Goal: Navigation & Orientation: Find specific page/section

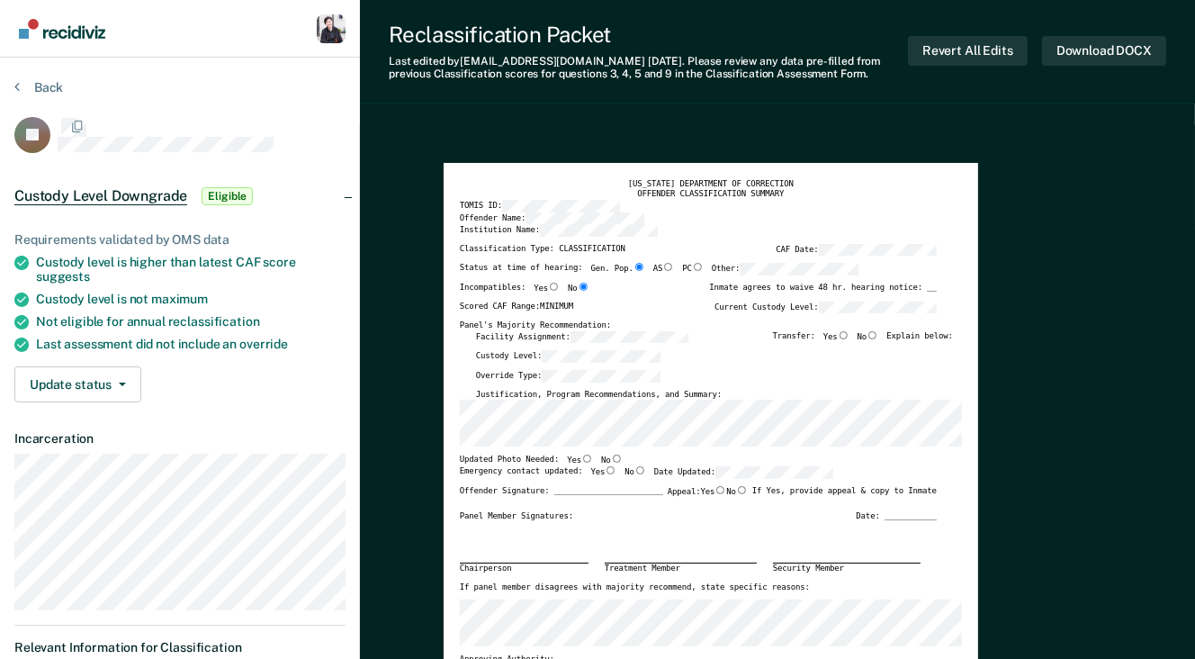
type textarea "x"
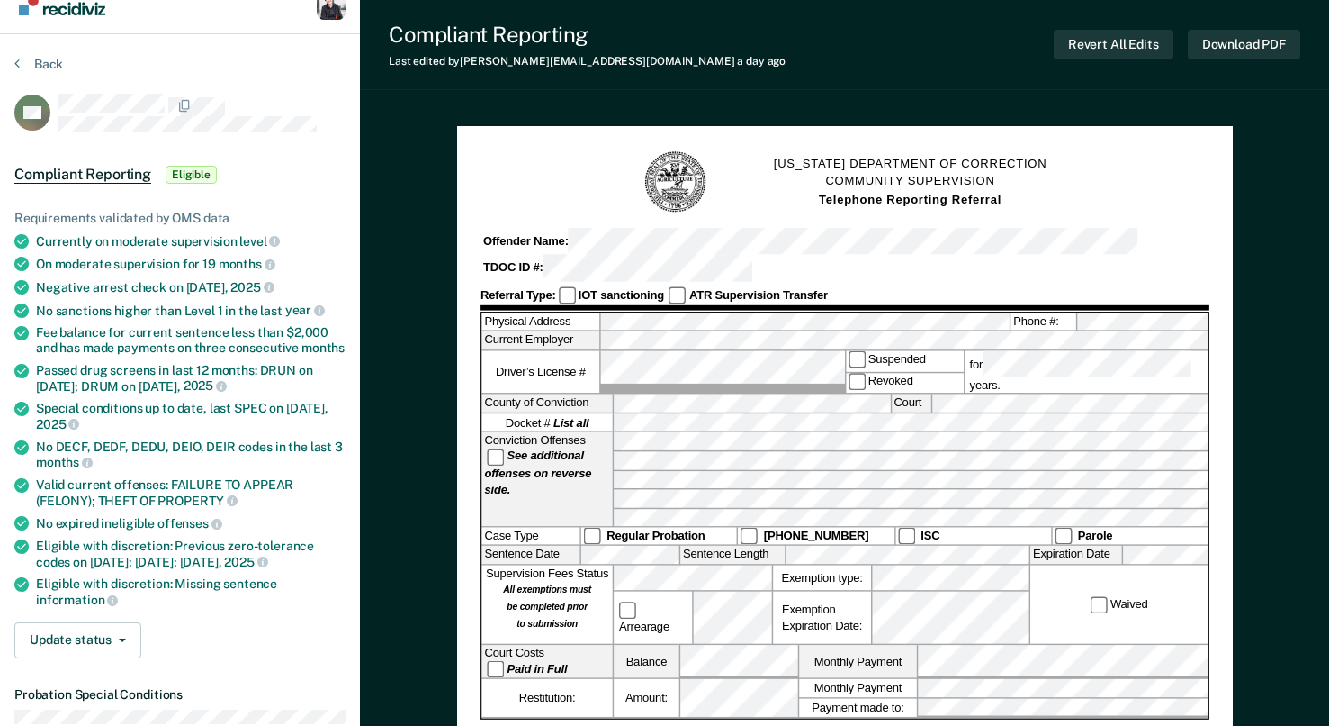
scroll to position [31, 0]
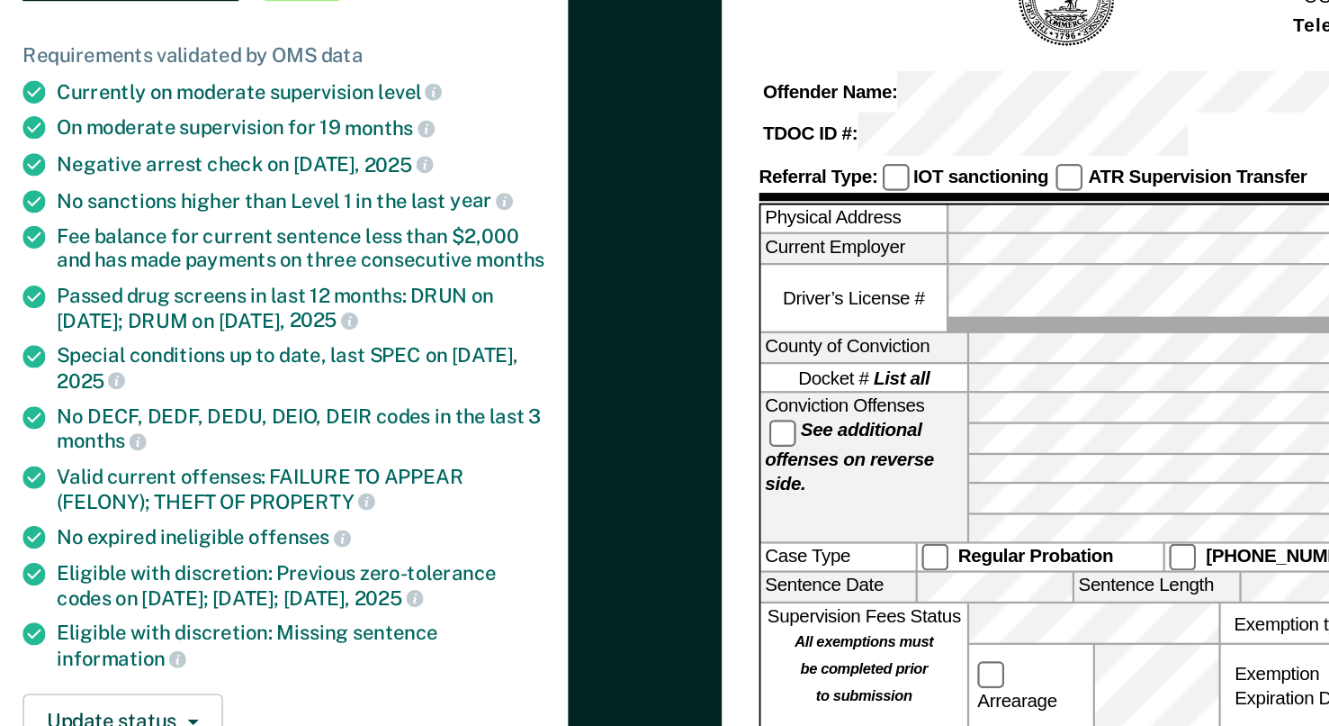
click at [47, 229] on div "Currently on moderate supervision level" at bounding box center [191, 234] width 310 height 16
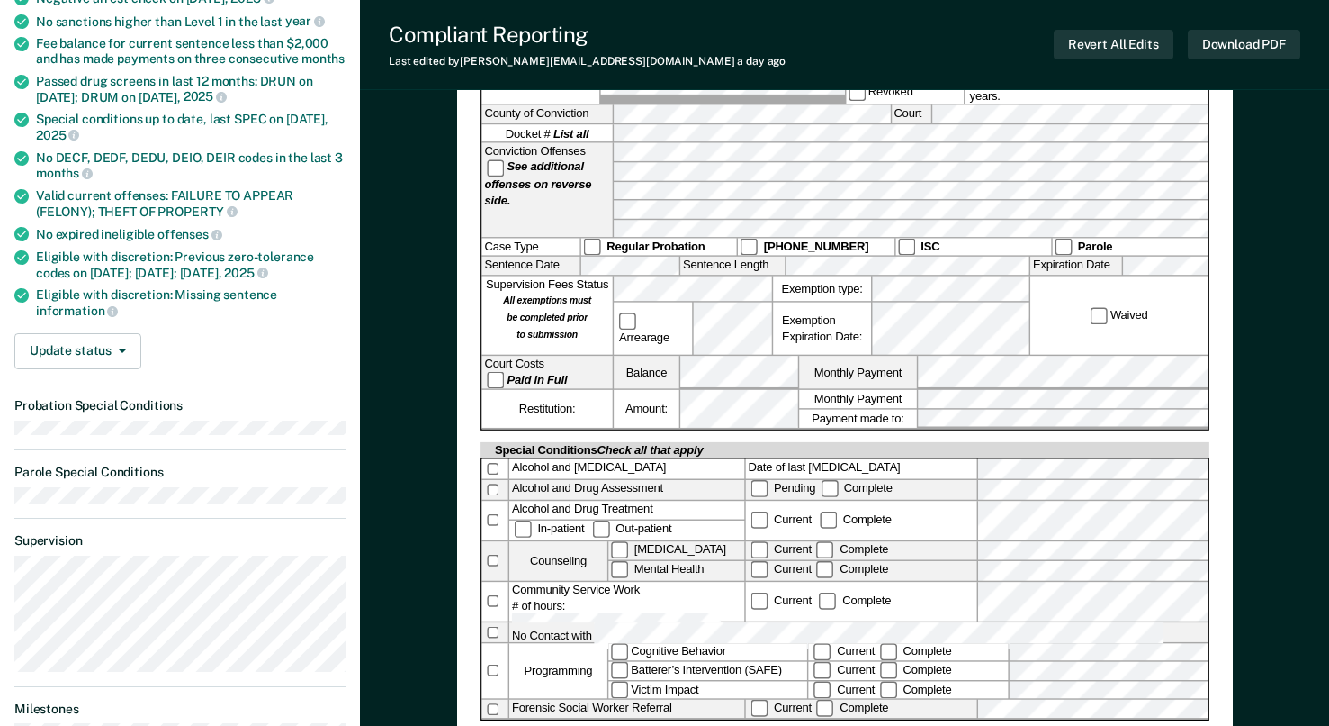
scroll to position [0, 0]
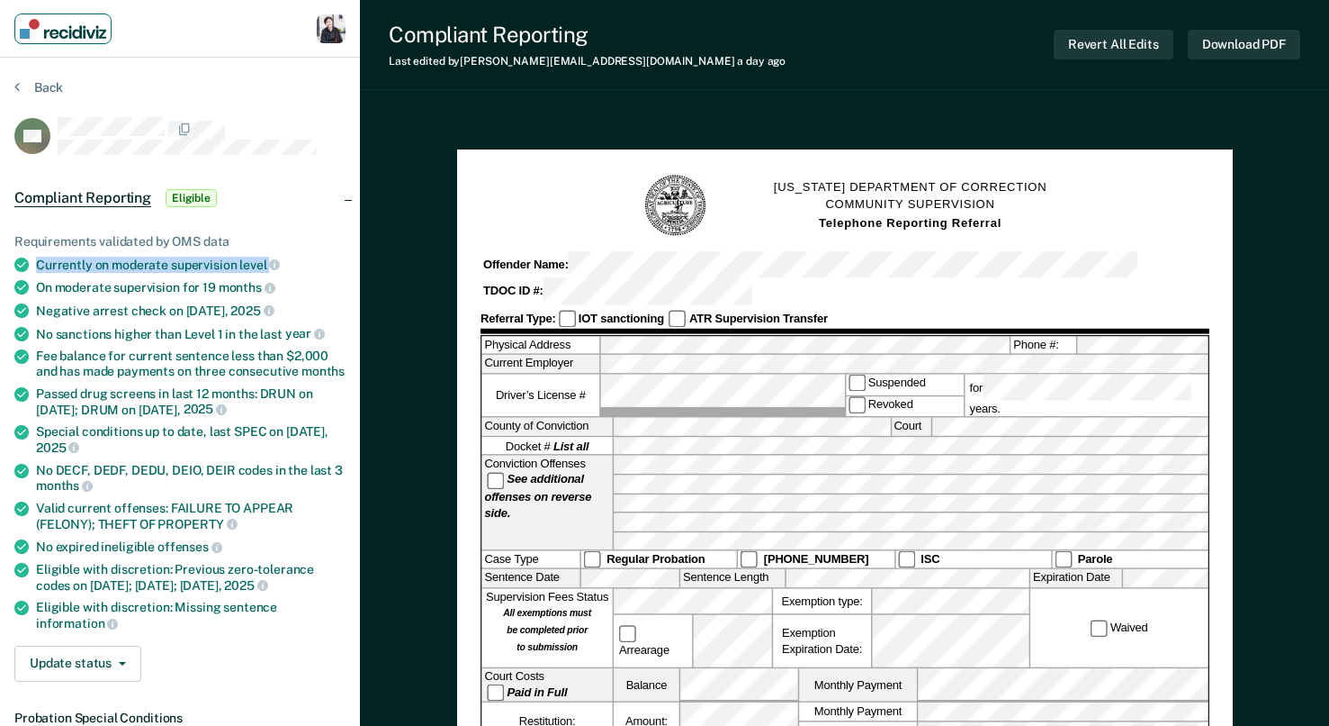
click at [95, 32] on img "Main navigation" at bounding box center [63, 29] width 86 height 20
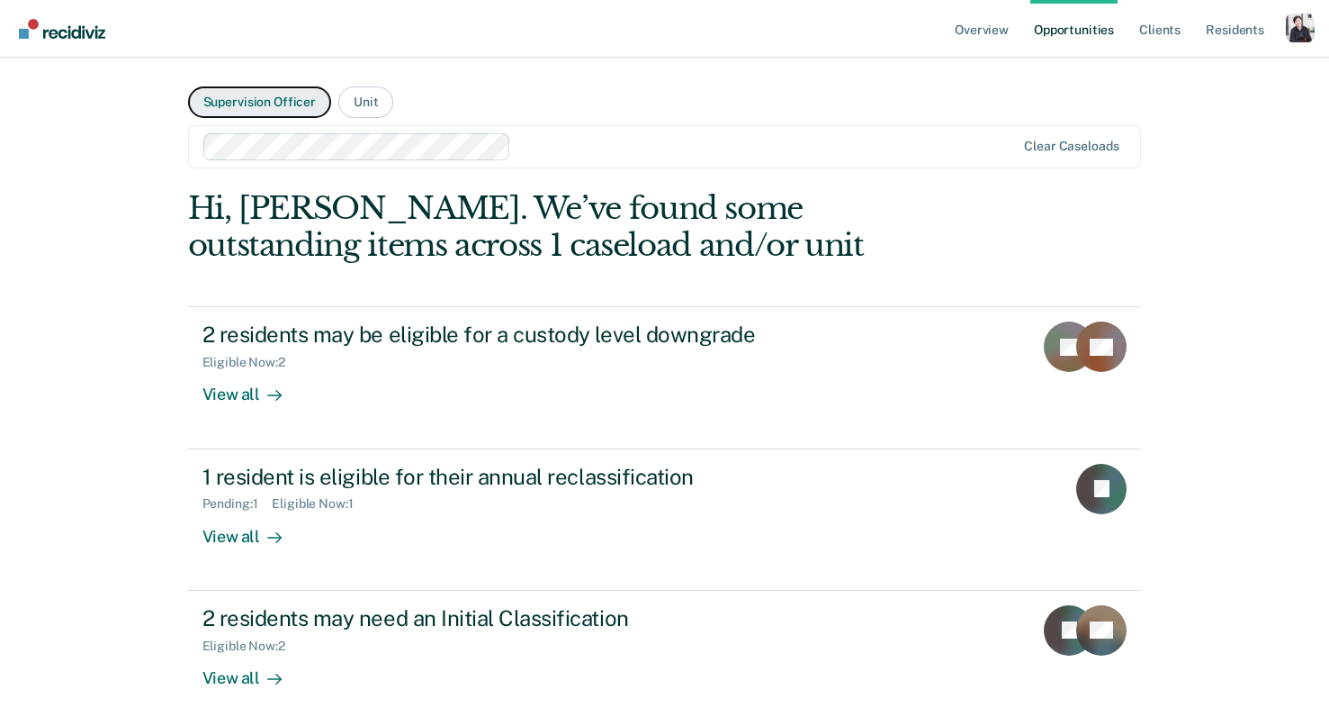
click at [275, 94] on button "Supervision Officer" at bounding box center [259, 102] width 143 height 32
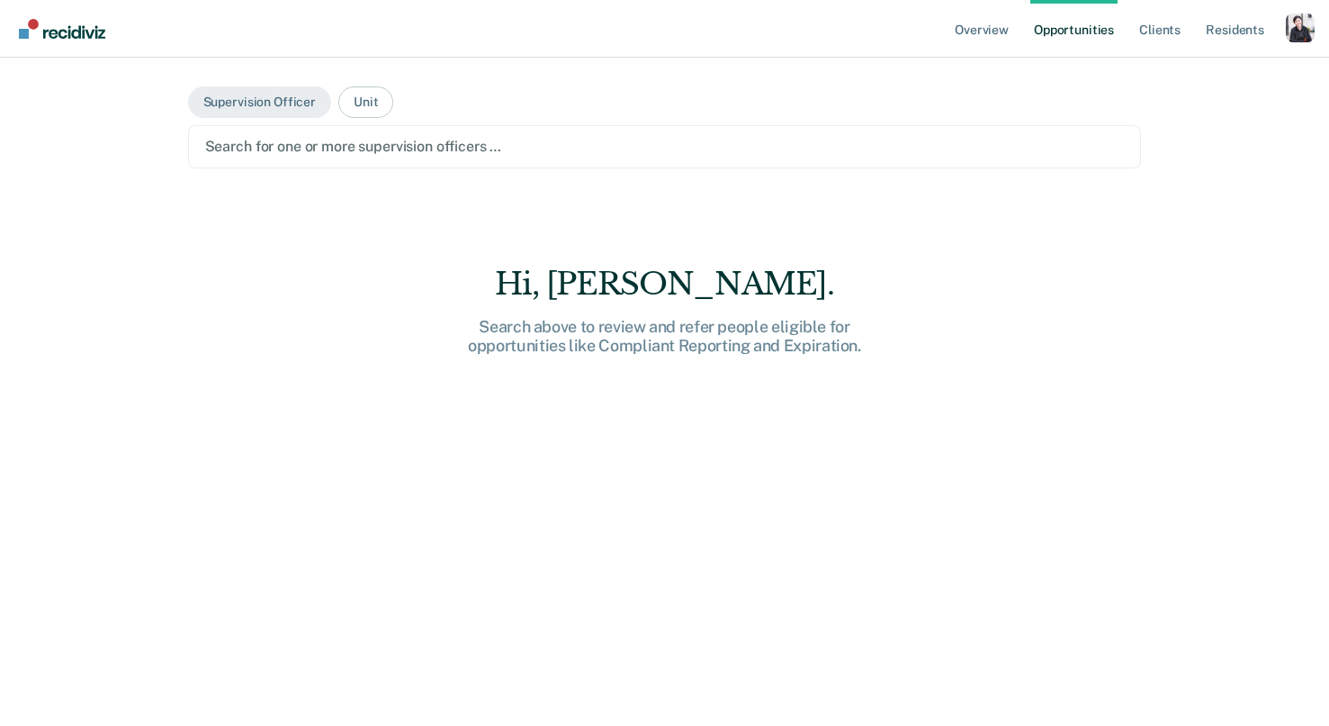
click at [821, 145] on div at bounding box center [665, 146] width 920 height 21
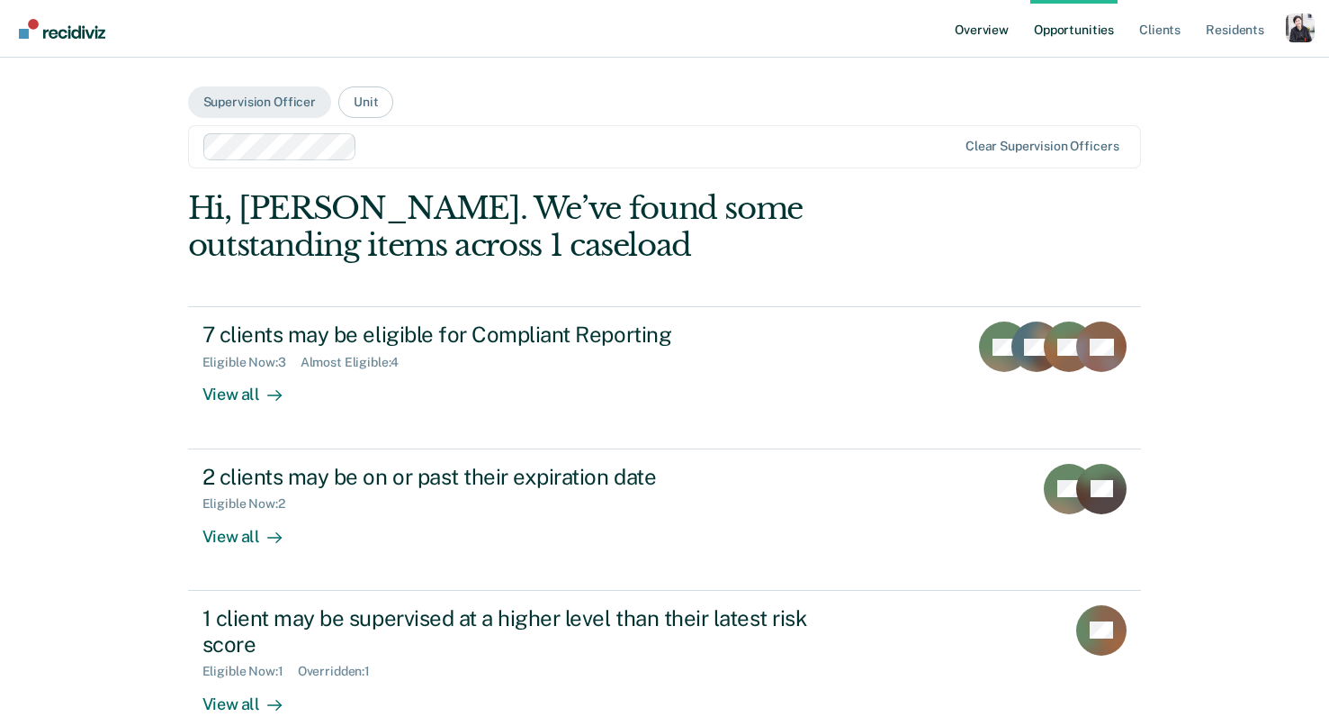
click at [972, 23] on link "Overview" at bounding box center [981, 29] width 61 height 58
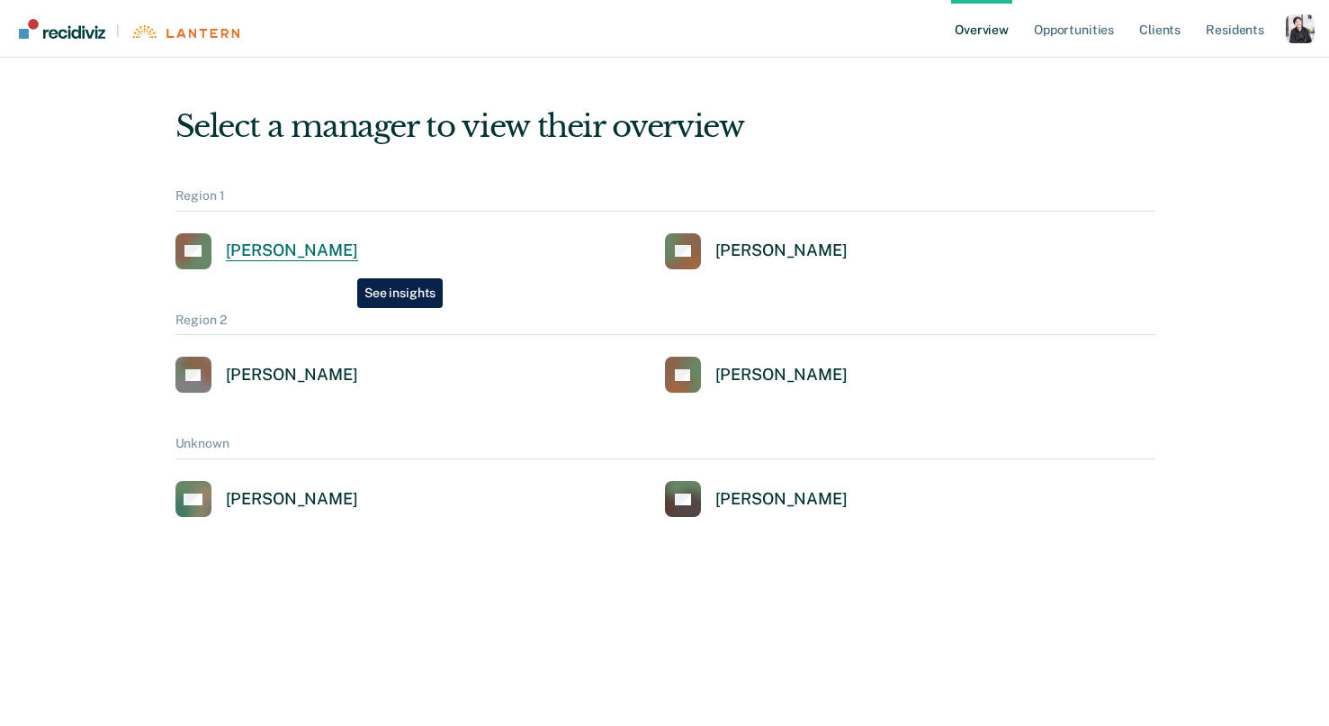
click at [344, 265] on link "AG [PERSON_NAME]" at bounding box center [267, 251] width 183 height 36
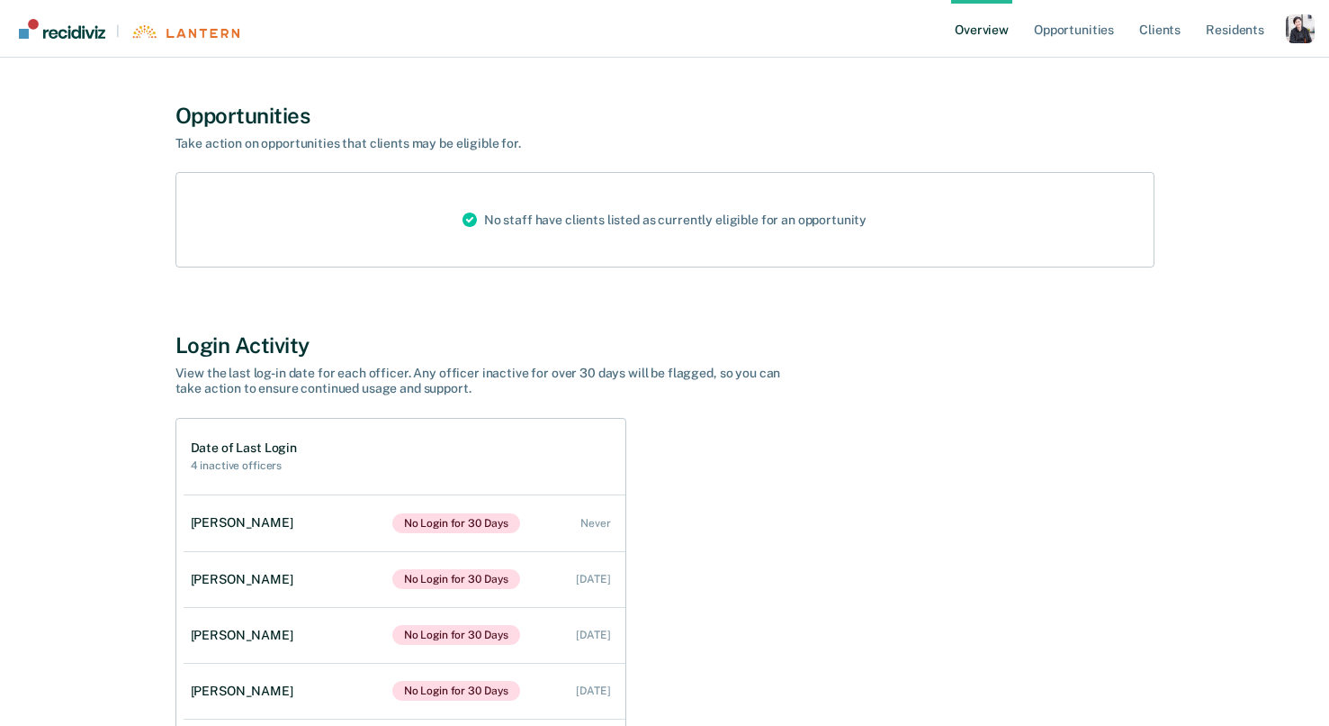
scroll to position [1703, 0]
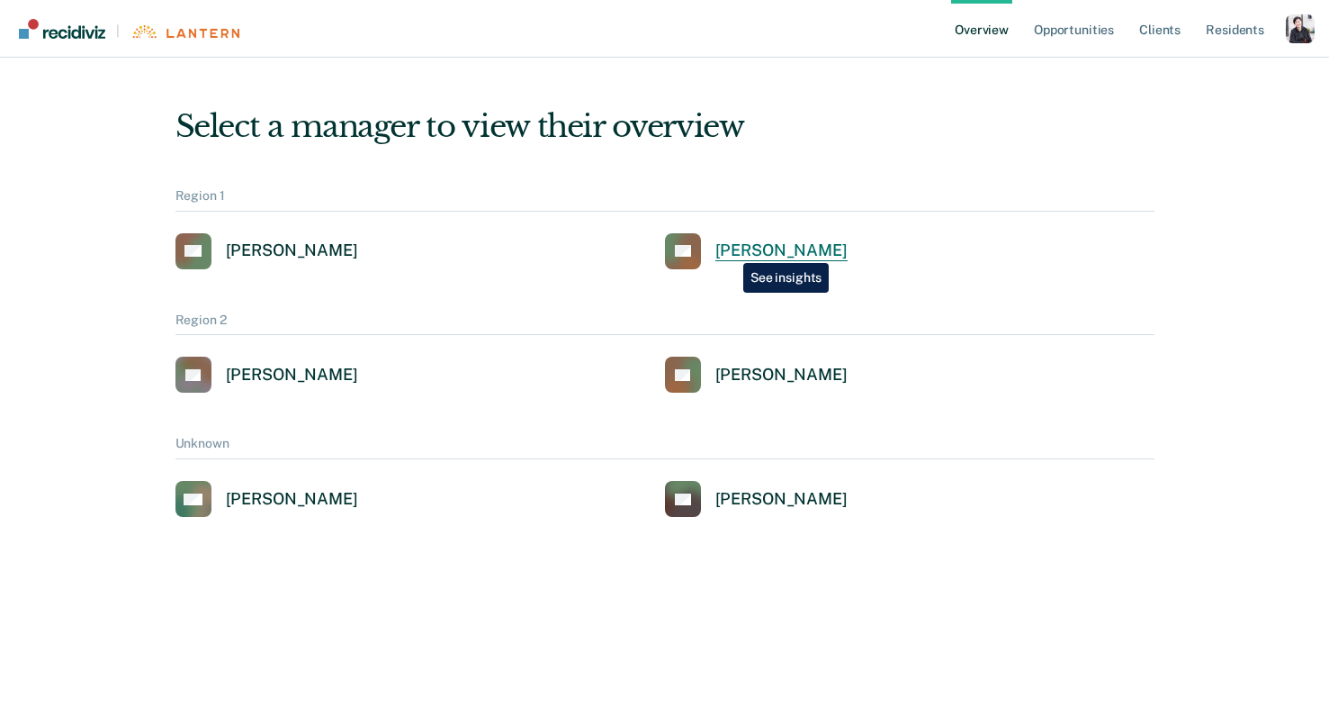
click at [730, 249] on div "[PERSON_NAME]" at bounding box center [782, 250] width 132 height 21
click at [275, 379] on div "[PERSON_NAME]" at bounding box center [292, 375] width 132 height 21
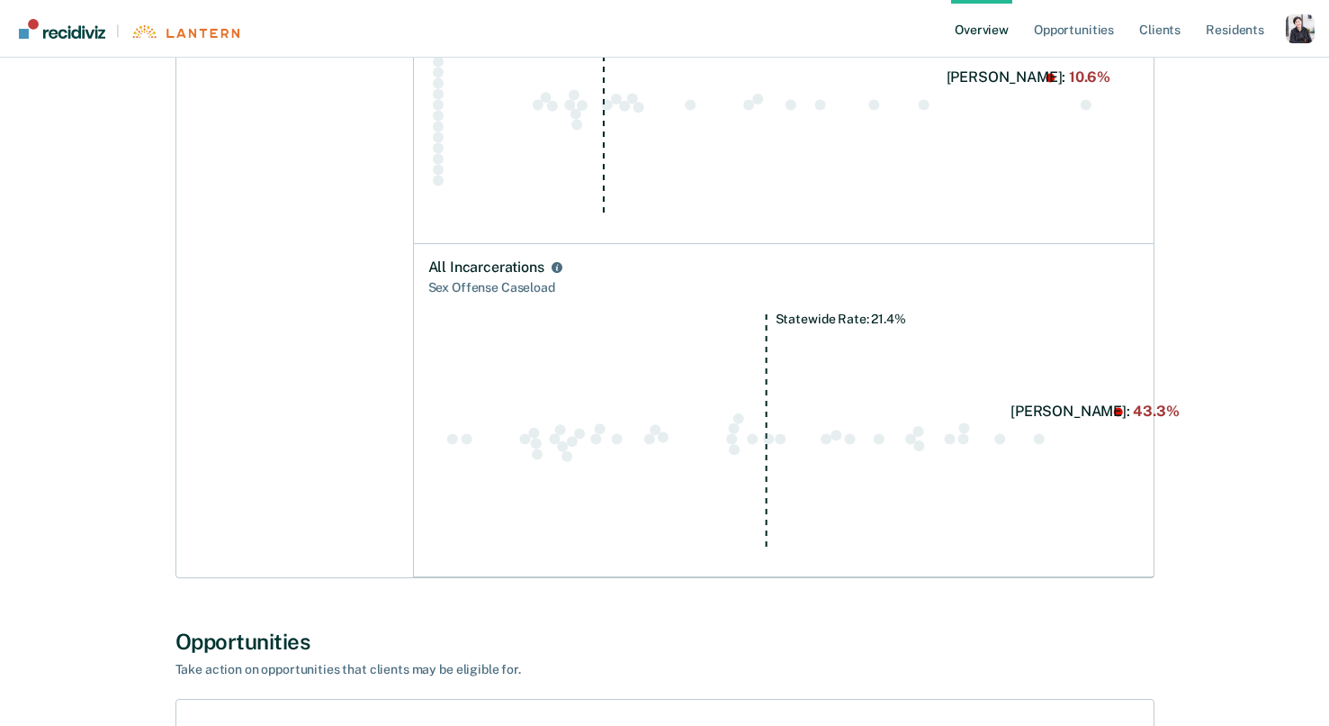
scroll to position [275, 0]
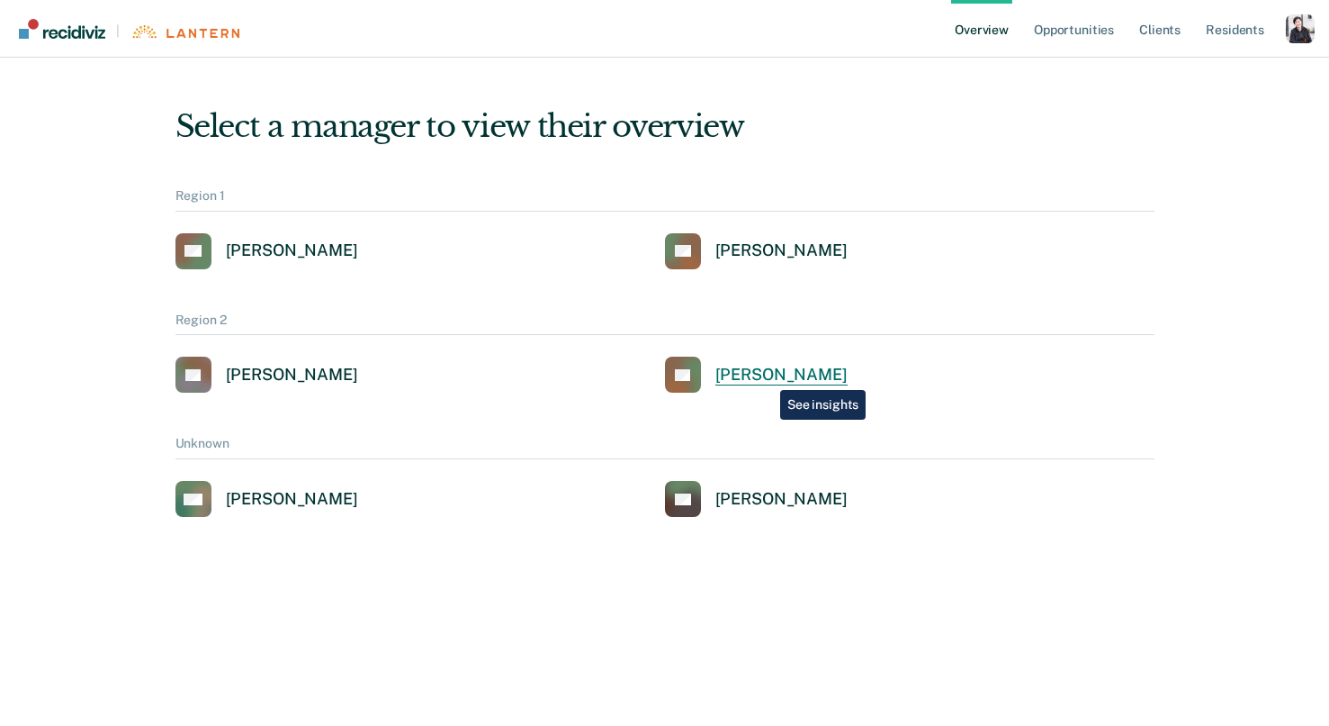
click at [767, 376] on div "[PERSON_NAME]" at bounding box center [782, 375] width 132 height 21
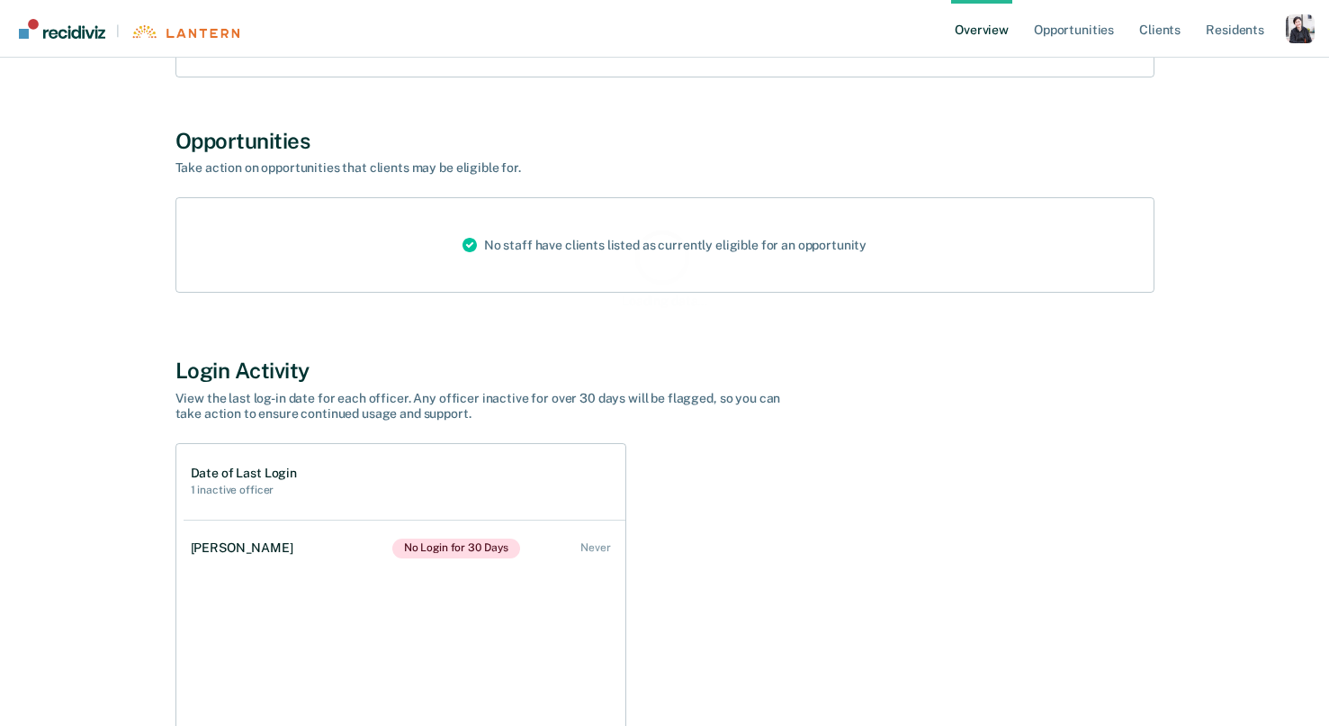
scroll to position [365, 0]
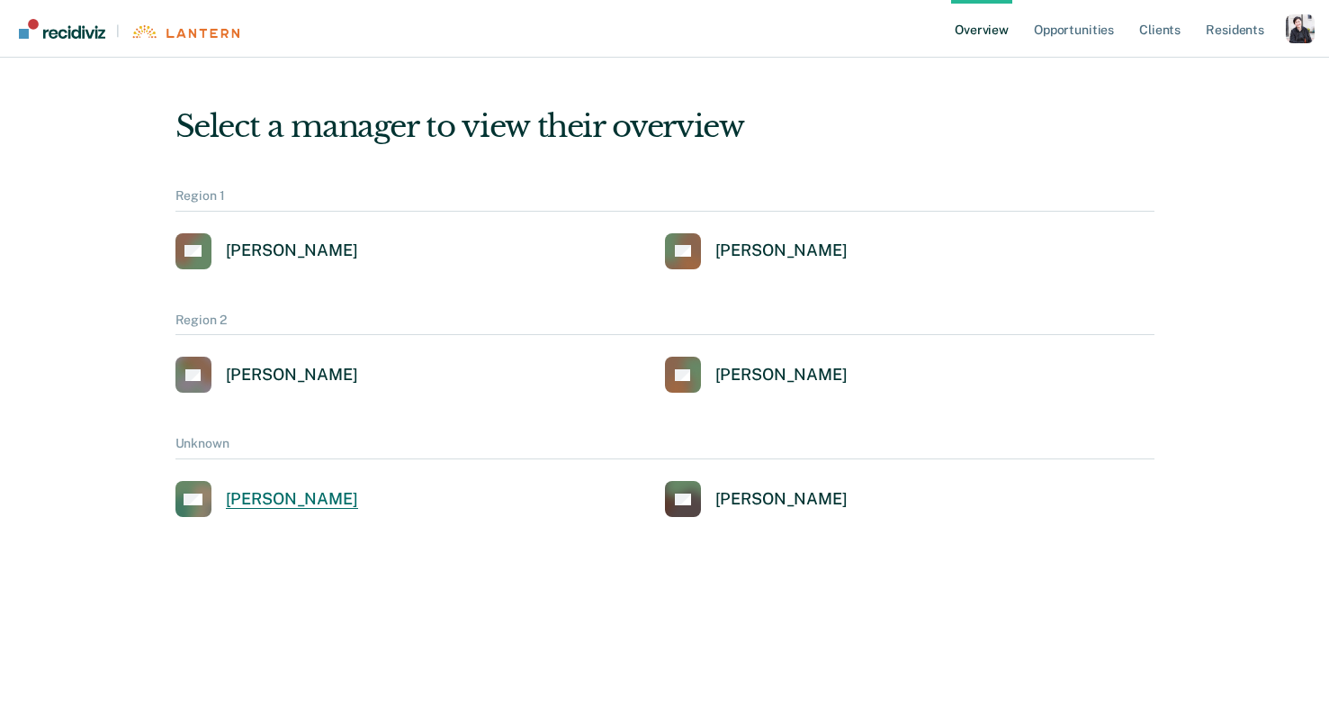
click at [304, 511] on link "CM [PERSON_NAME]" at bounding box center [267, 499] width 183 height 36
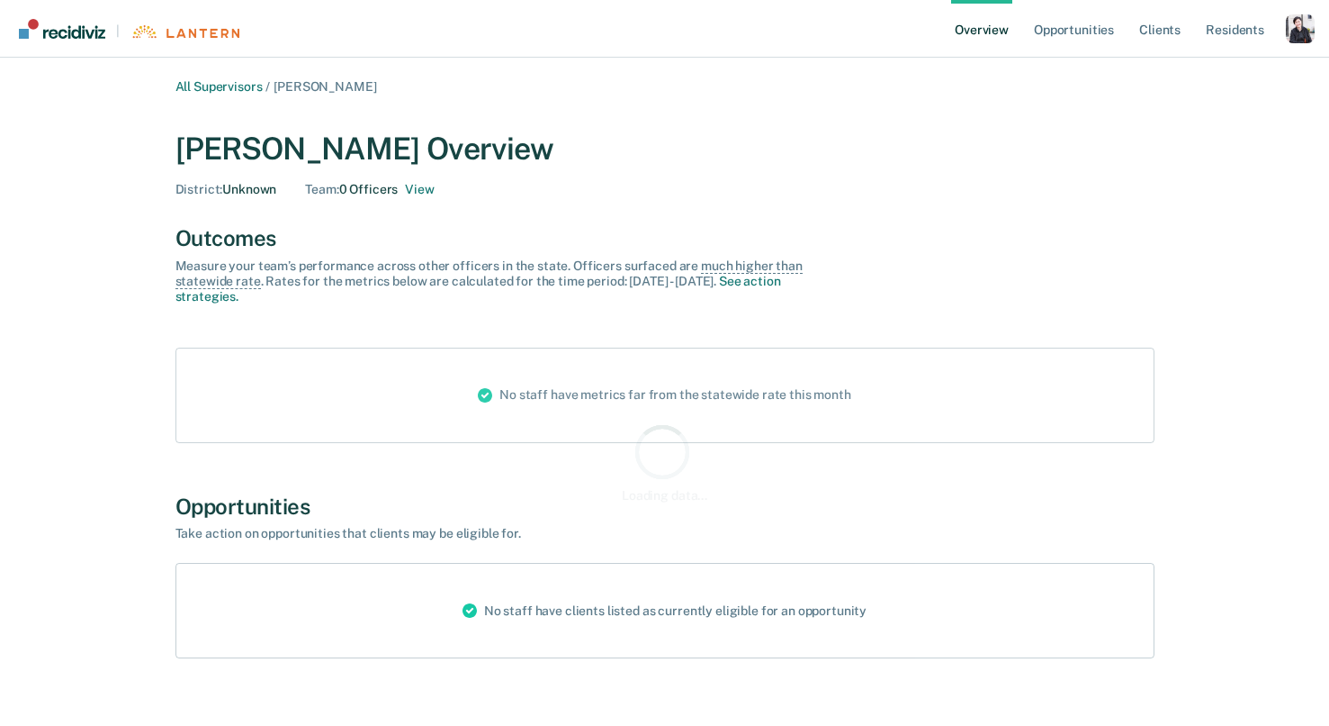
scroll to position [176, 0]
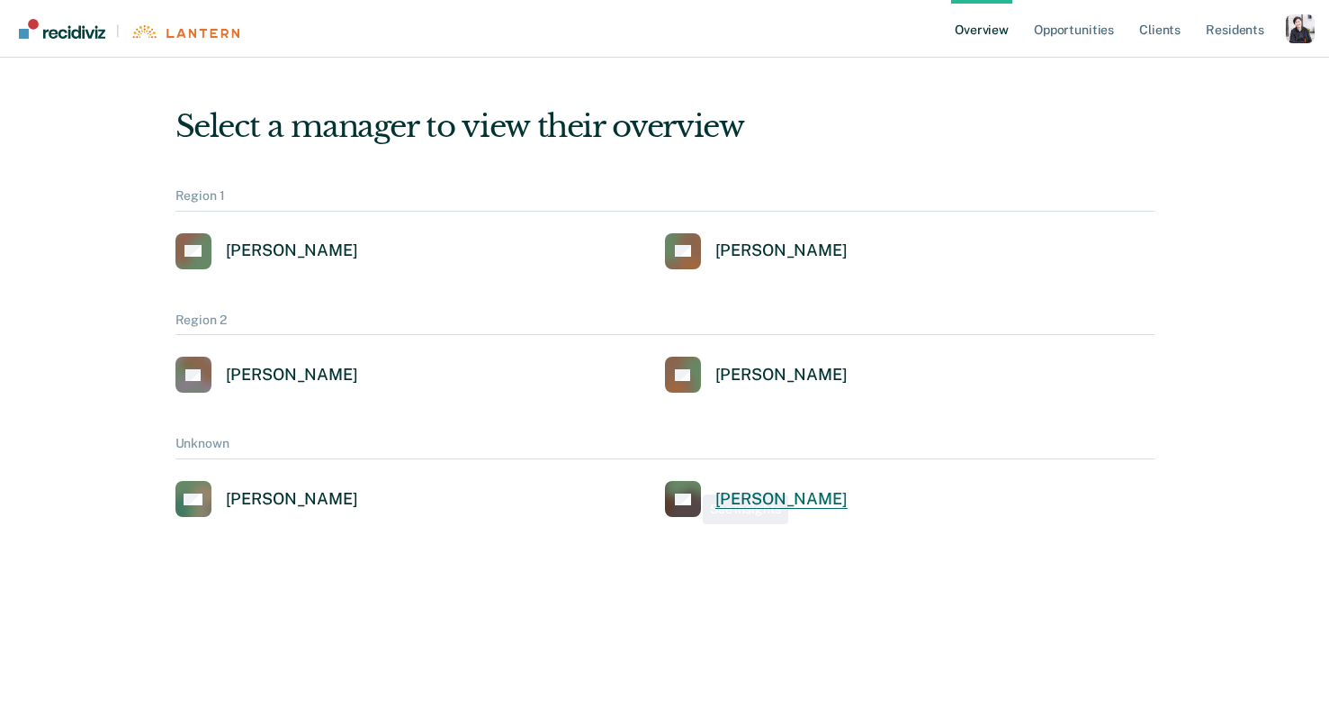
click at [757, 486] on link "[PERSON_NAME] [PERSON_NAME]" at bounding box center [756, 499] width 183 height 36
click at [299, 251] on div "[PERSON_NAME]" at bounding box center [292, 250] width 132 height 21
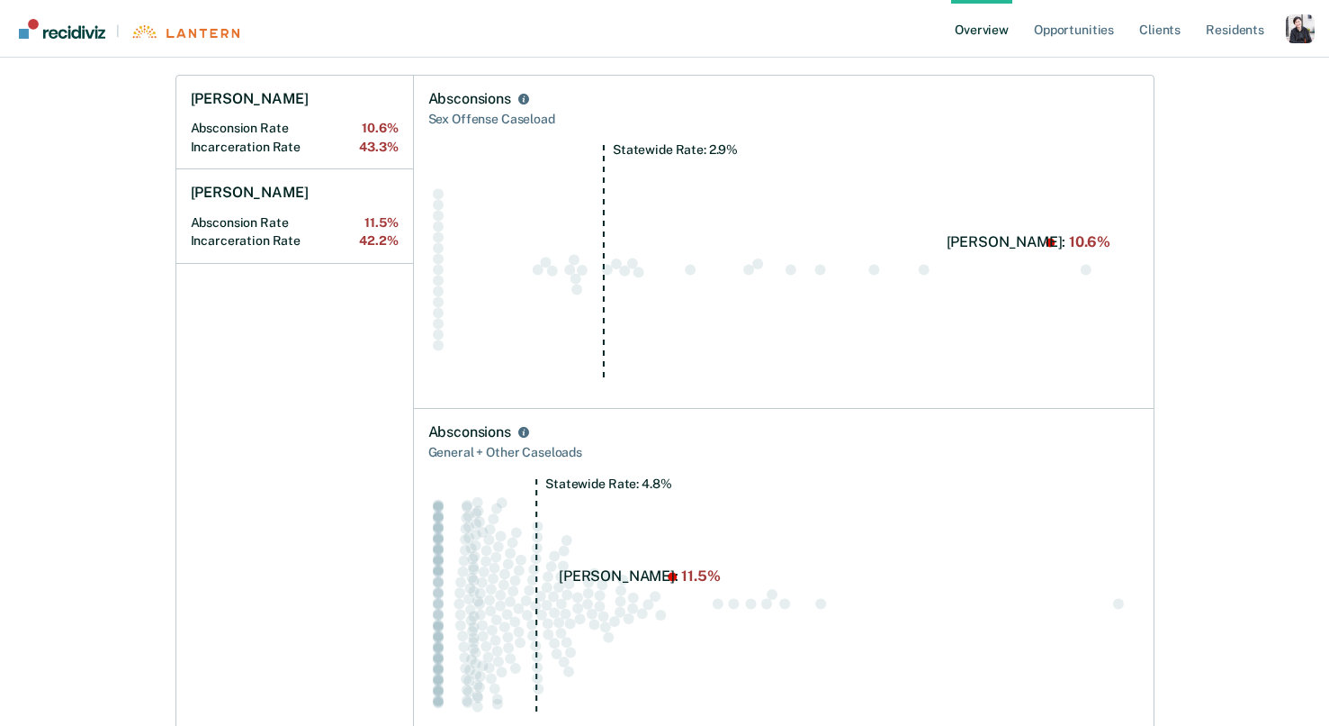
scroll to position [288, 0]
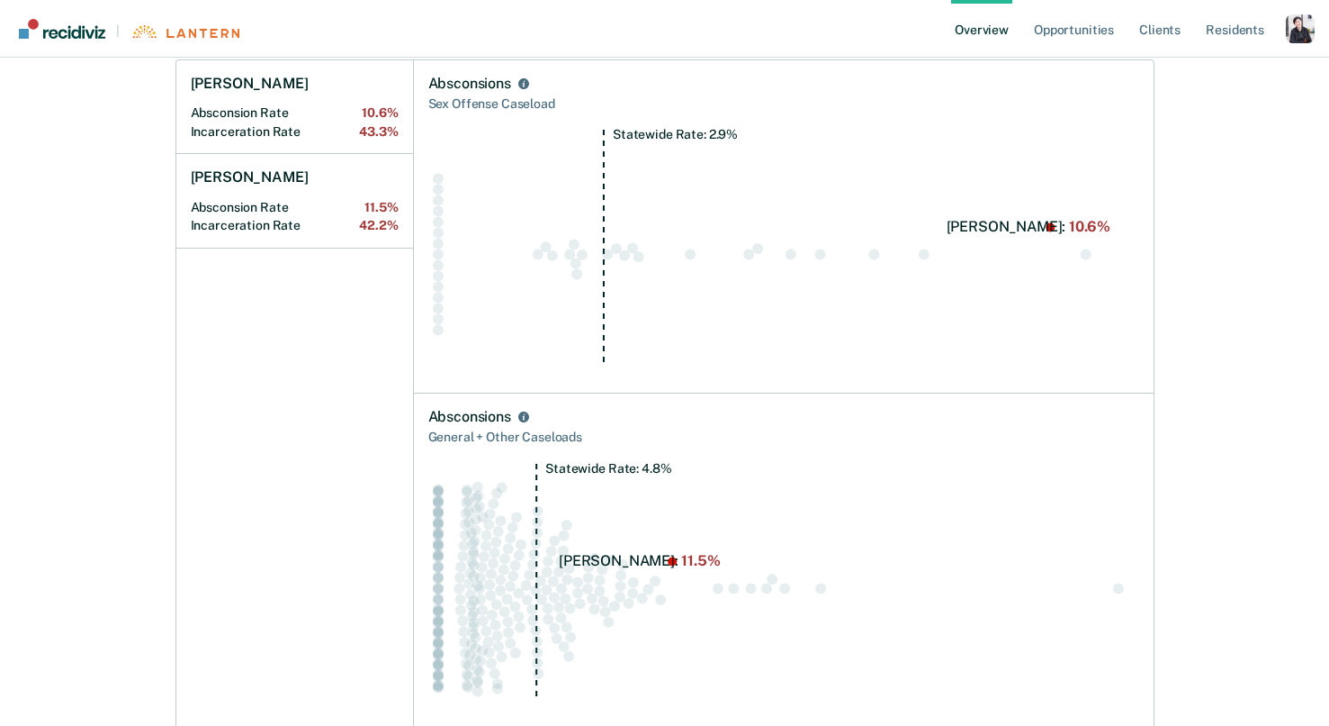
click at [444, 104] on div "Sex Offense Caseload" at bounding box center [783, 104] width 711 height 23
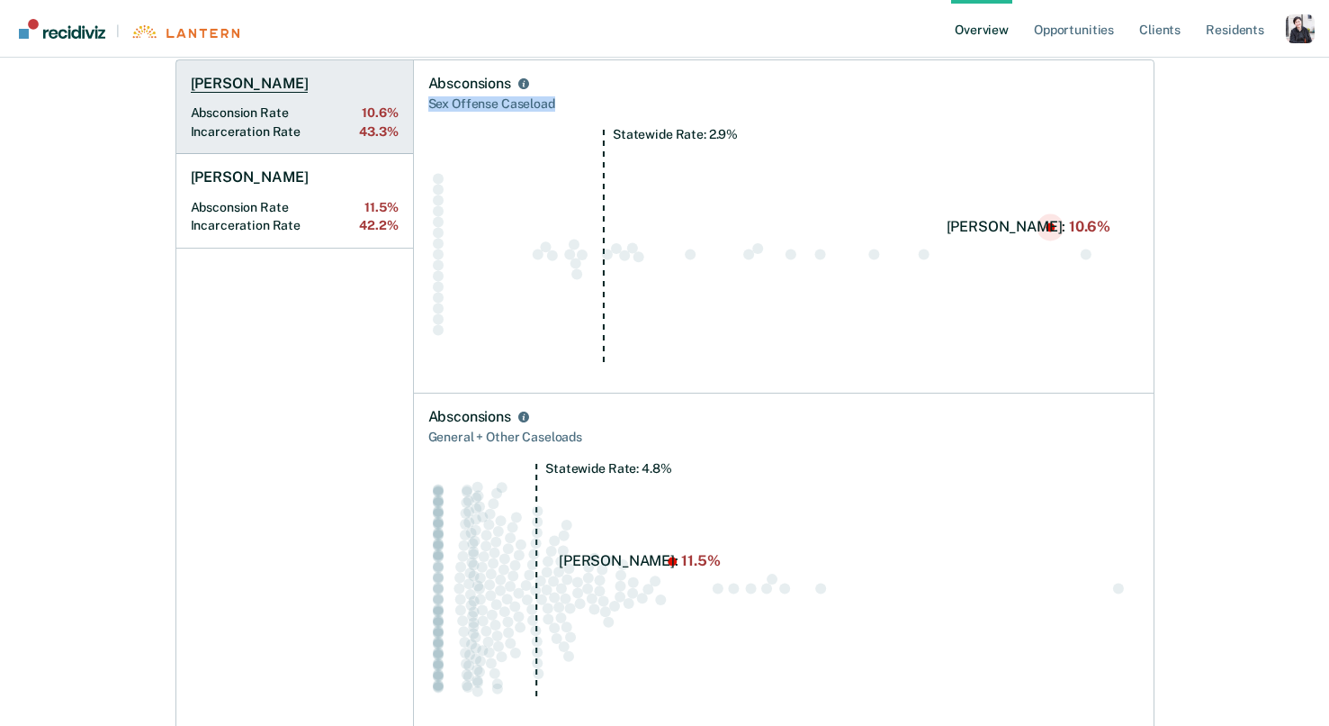
click at [225, 87] on h1 "[PERSON_NAME]" at bounding box center [250, 84] width 118 height 18
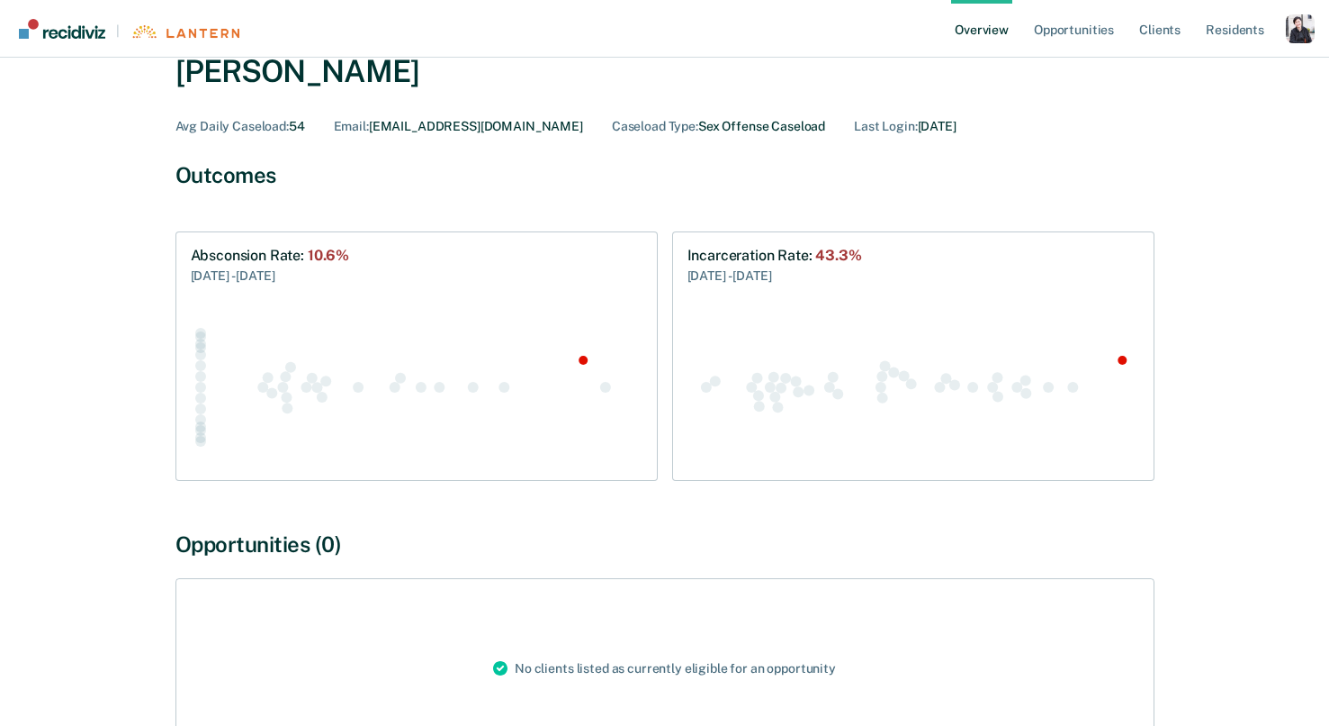
scroll to position [239, 0]
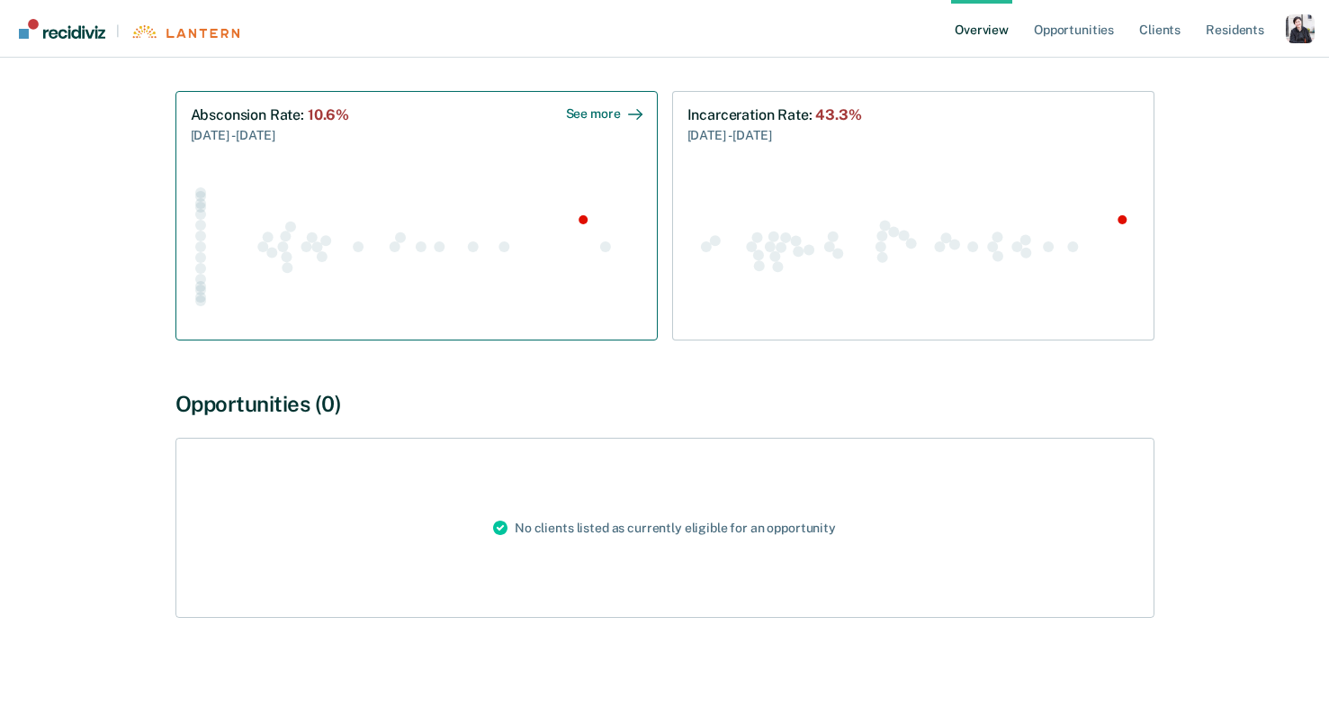
click at [284, 187] on icon "Swarm plot of all absconsion rates in the state for SEX_OFFENSE caseloads, high…" at bounding box center [417, 246] width 452 height 158
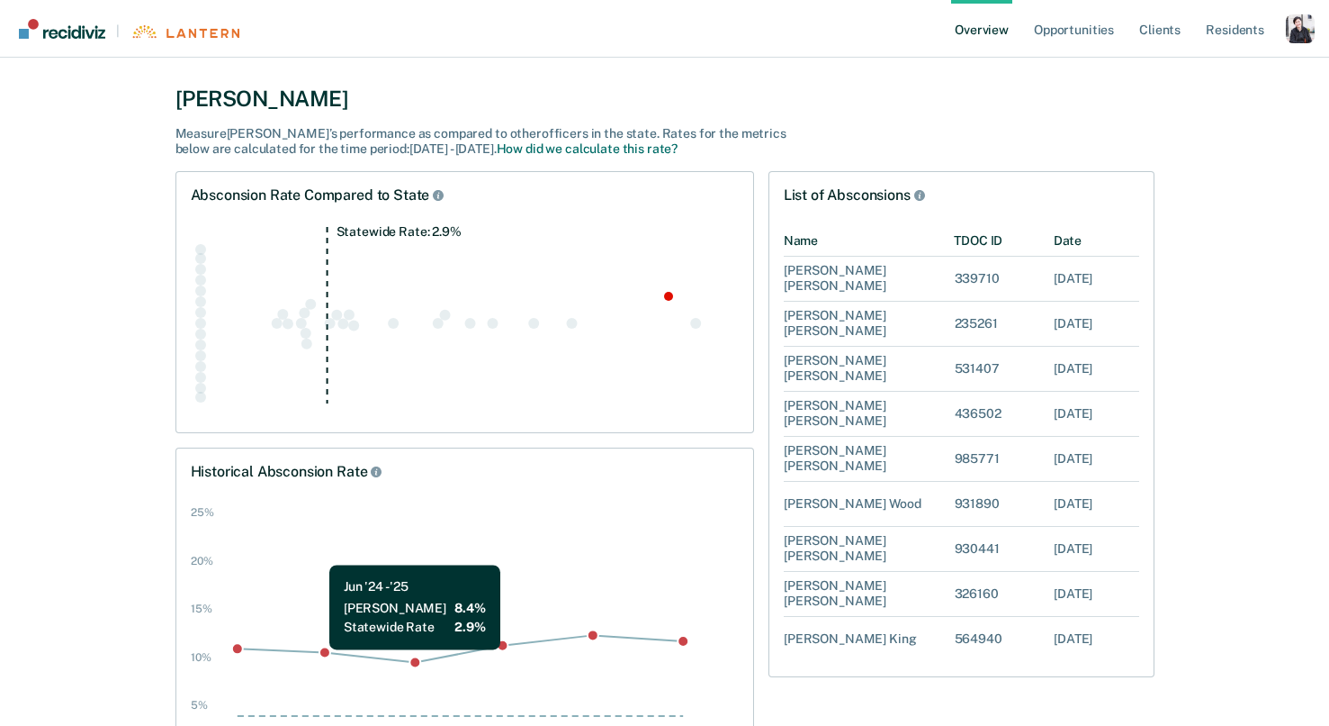
scroll to position [178, 0]
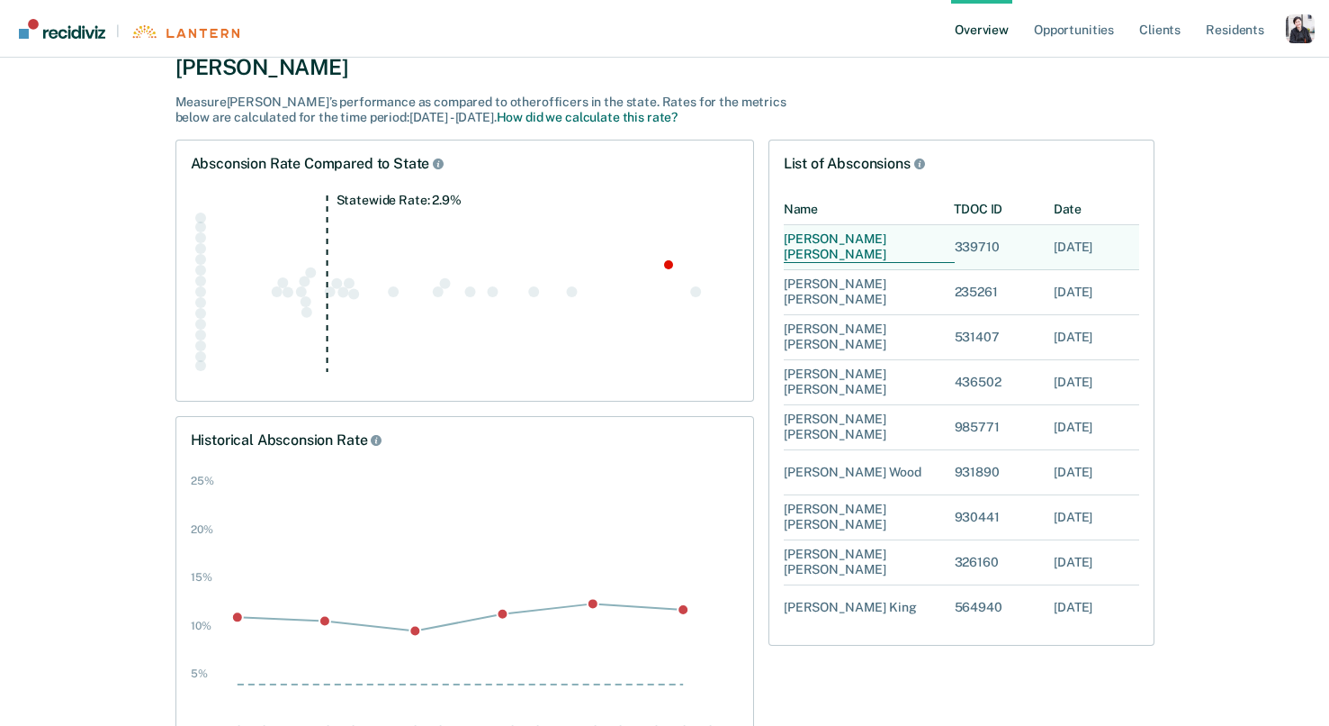
click at [829, 251] on div "[PERSON_NAME]" at bounding box center [869, 247] width 171 height 32
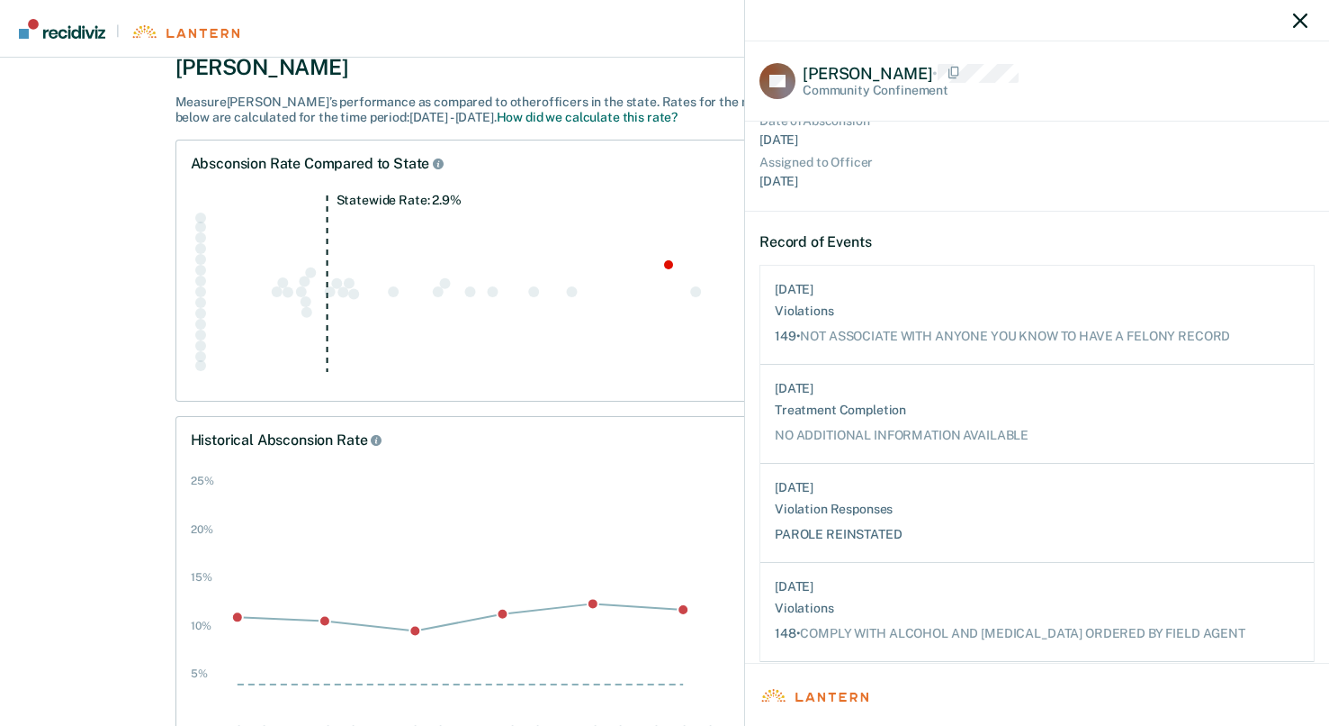
scroll to position [218, 0]
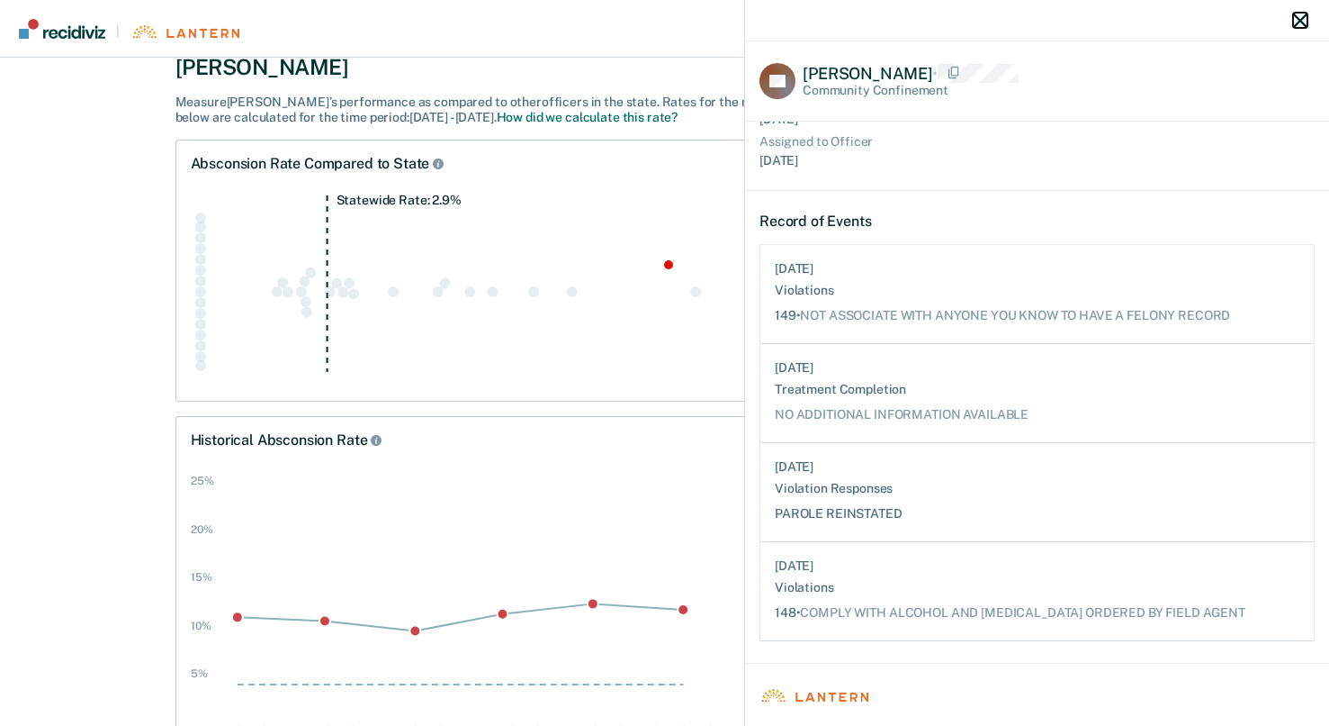
click at [1302, 21] on icon "button" at bounding box center [1300, 21] width 14 height 14
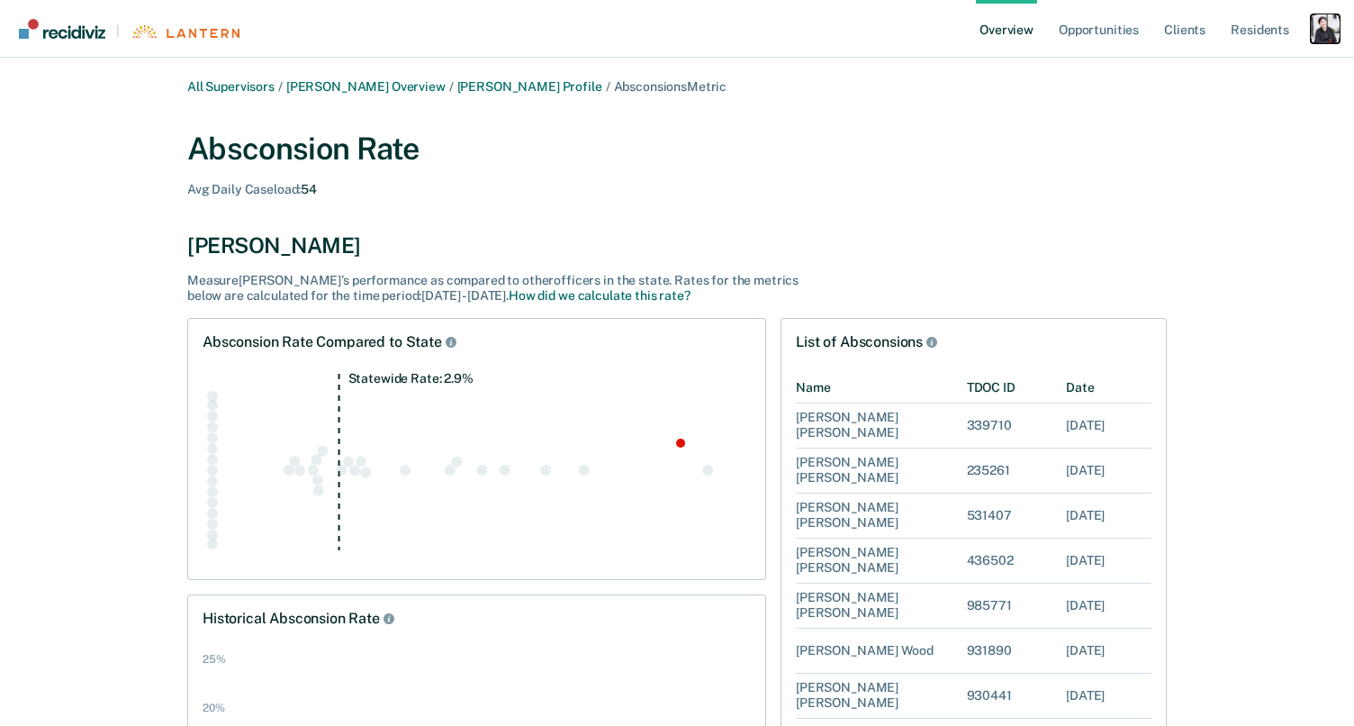
click at [1312, 22] on div "Profile dropdown button" at bounding box center [1325, 28] width 29 height 29
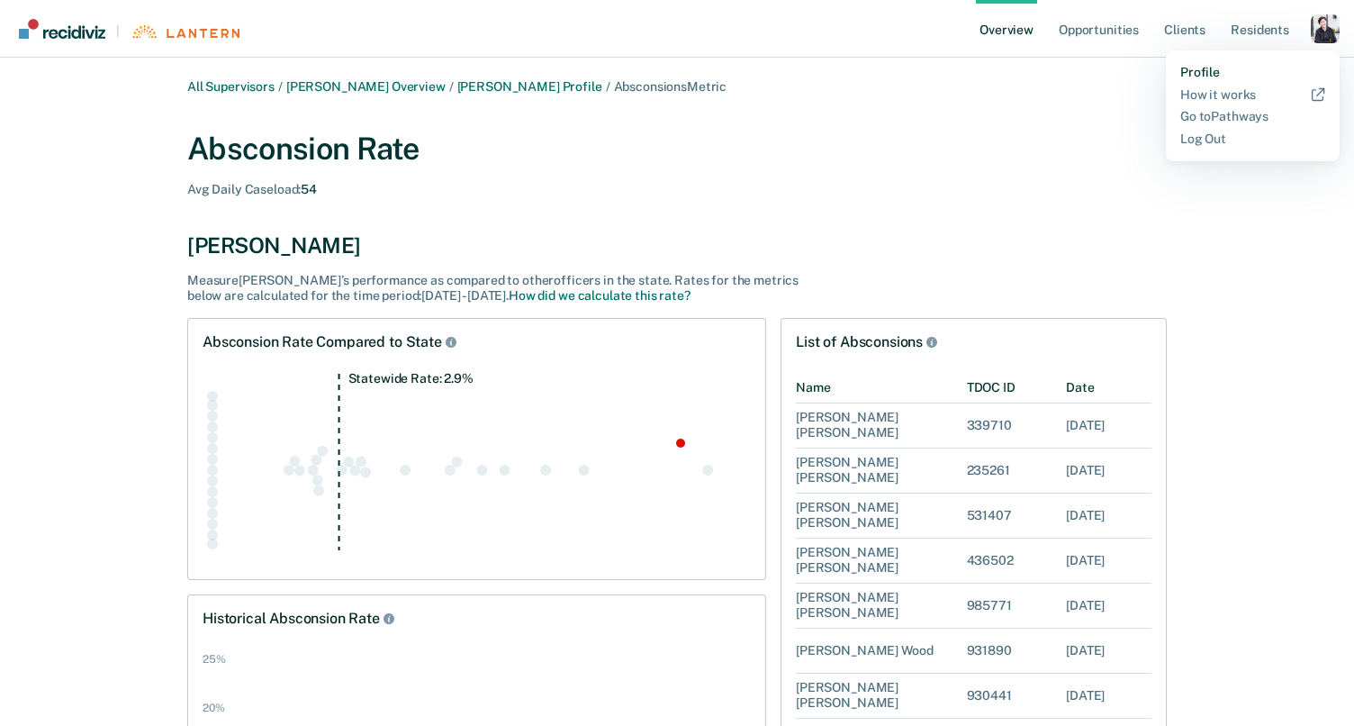
click at [1185, 75] on link "Profile" at bounding box center [1252, 72] width 145 height 15
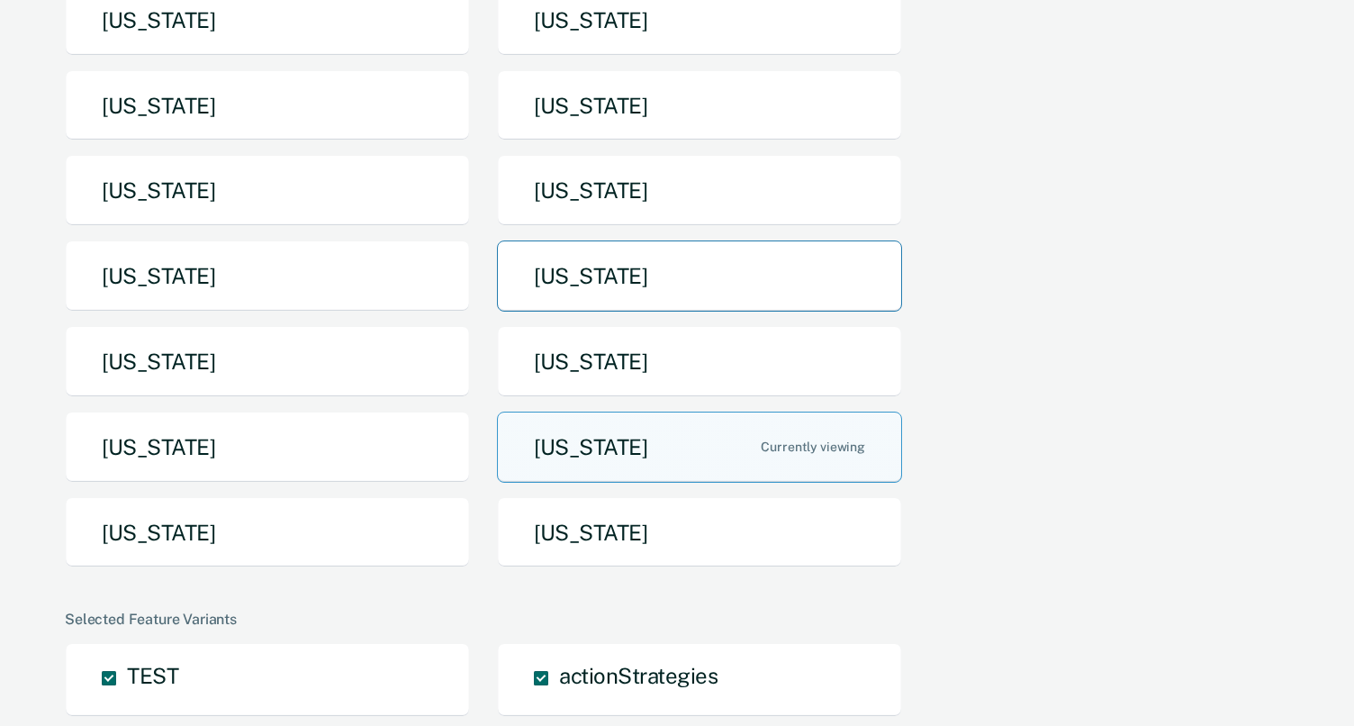
scroll to position [310, 0]
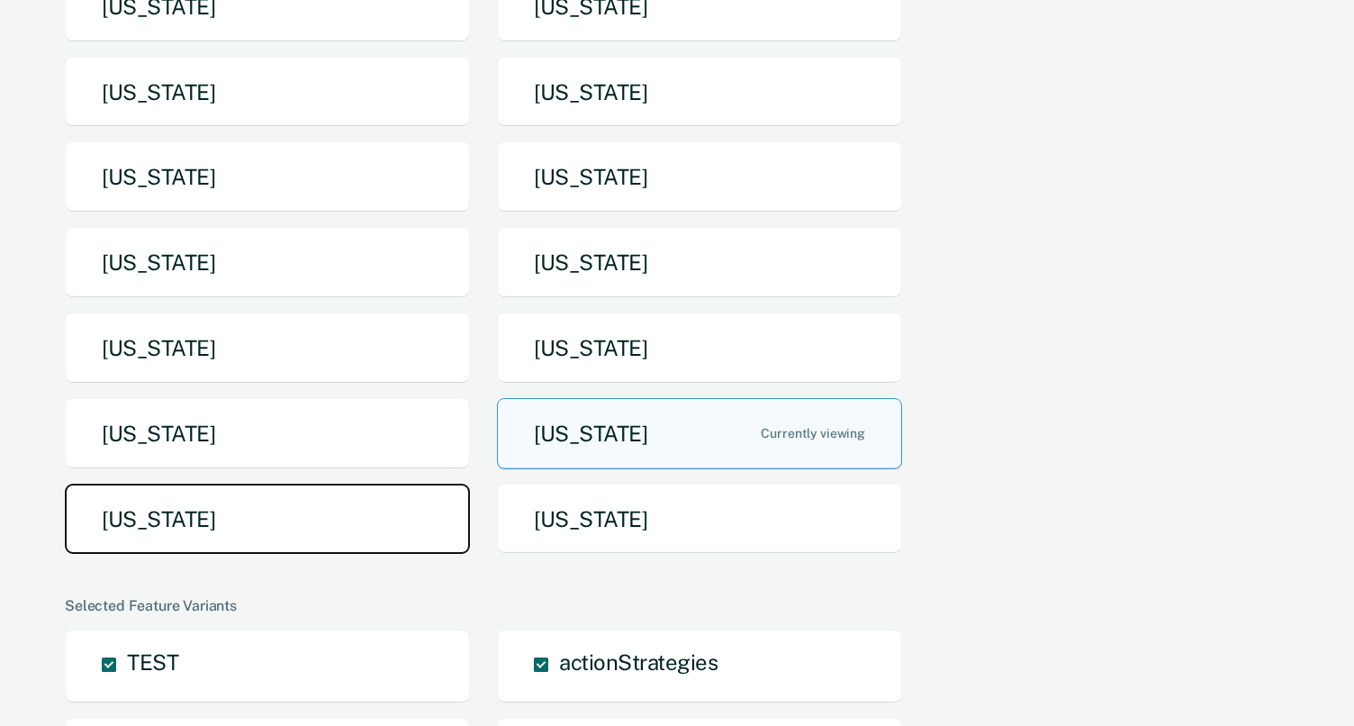
click at [261, 490] on button "[US_STATE]" at bounding box center [267, 518] width 405 height 71
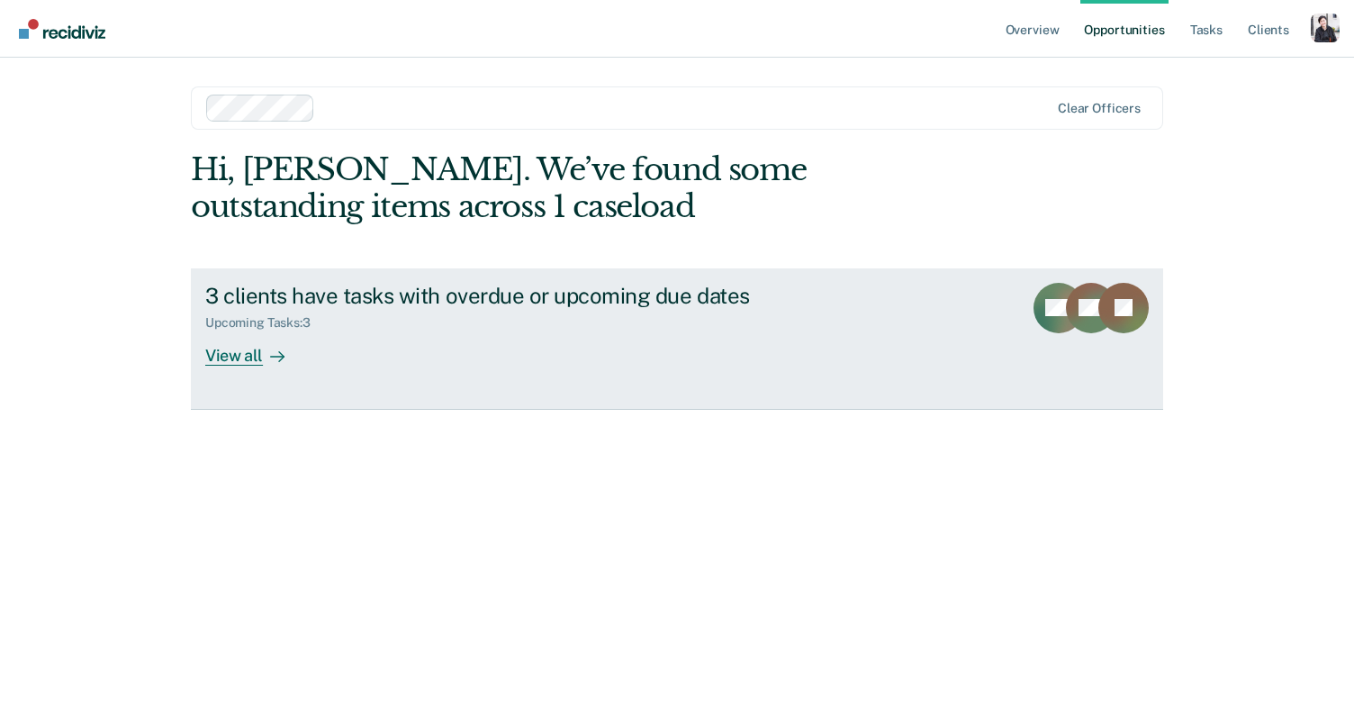
click at [534, 371] on link "3 clients have tasks with overdue or upcoming due dates Upcoming Tasks : 3 View…" at bounding box center [677, 338] width 972 height 141
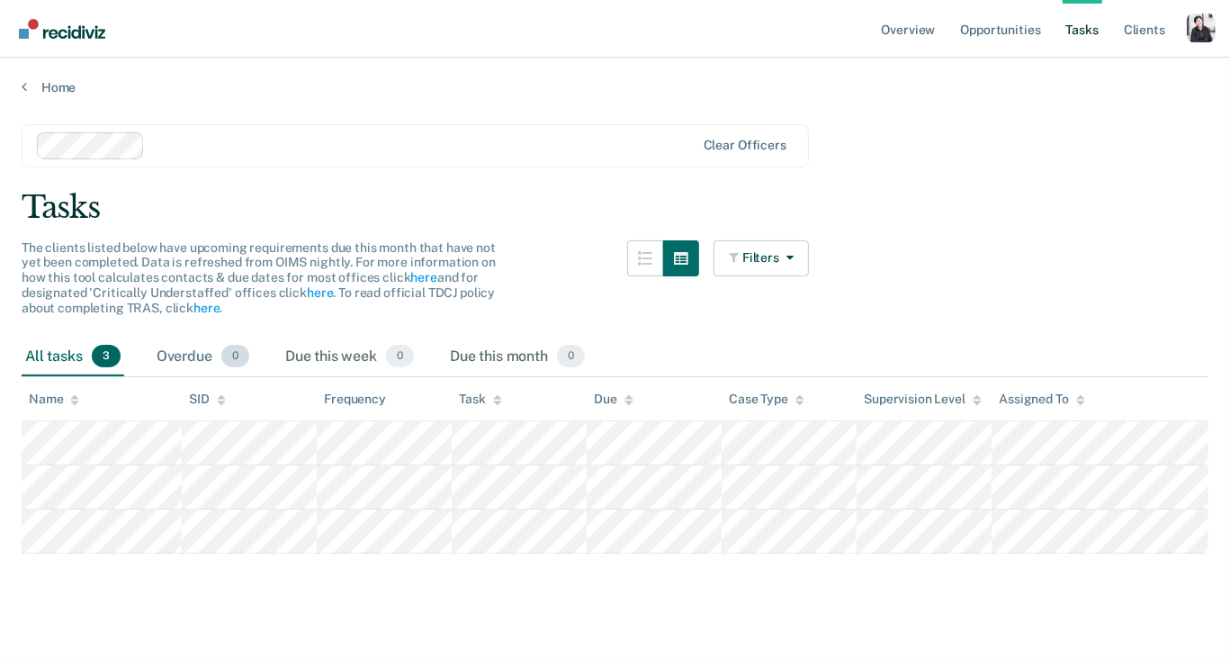
click at [230, 360] on span "0" at bounding box center [235, 356] width 28 height 23
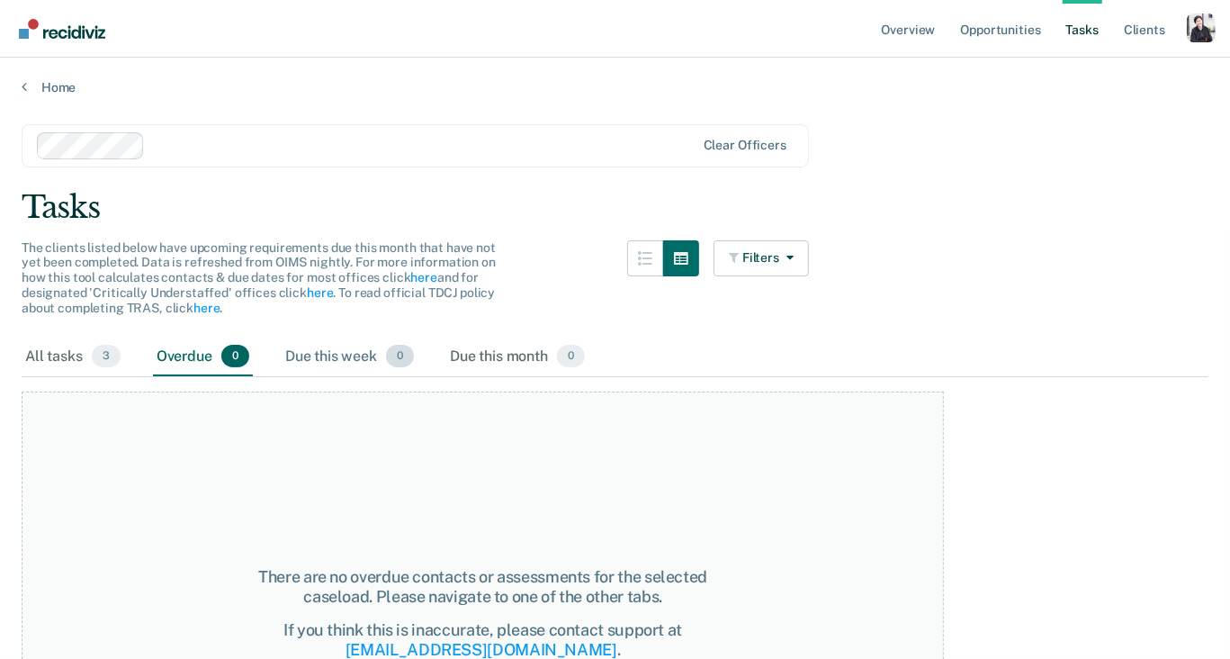
click at [302, 351] on div "Due this week 0" at bounding box center [350, 358] width 136 height 40
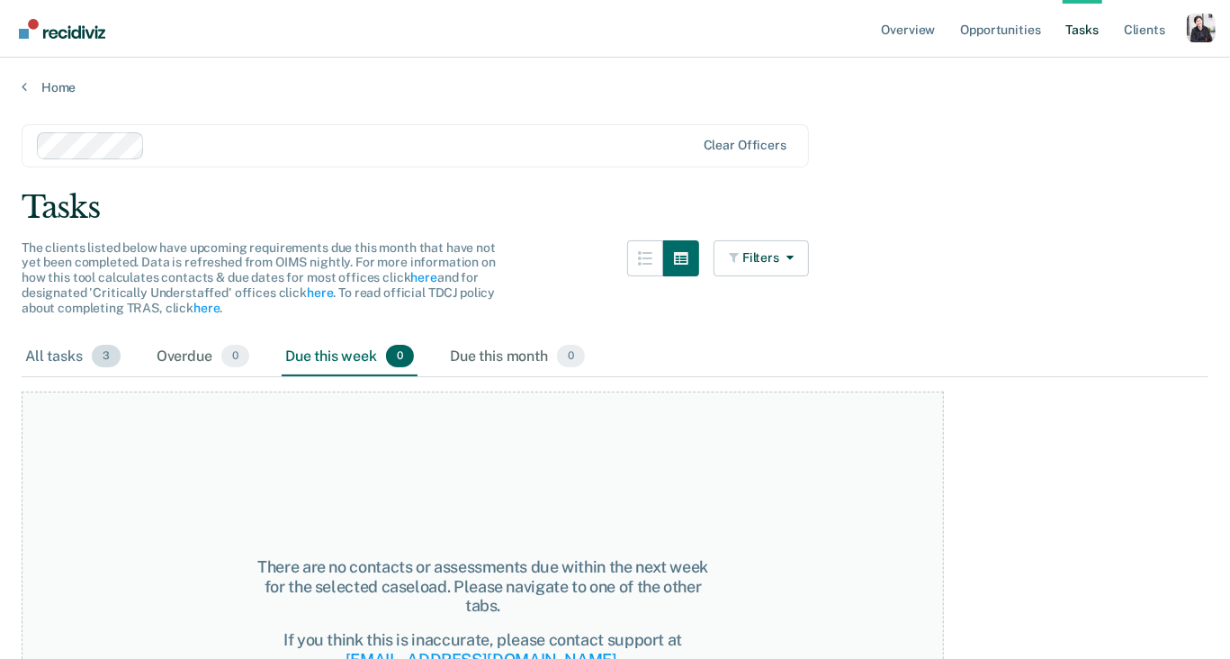
click at [93, 355] on span "3" at bounding box center [106, 356] width 29 height 23
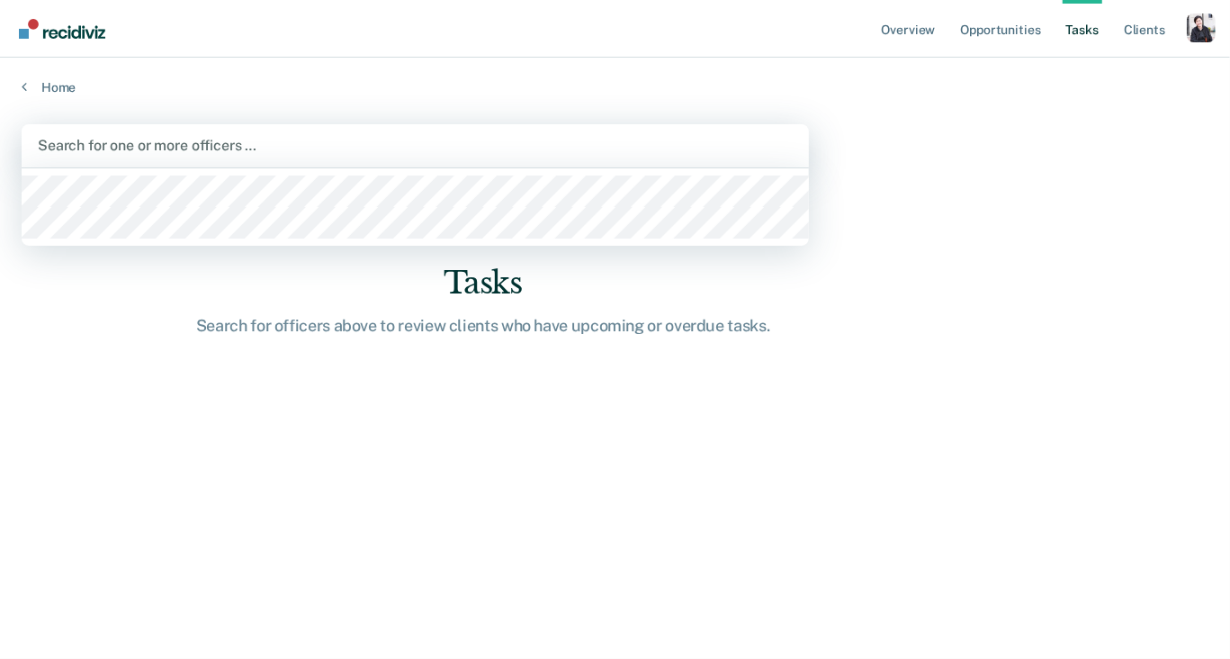
click at [169, 145] on div at bounding box center [415, 145] width 755 height 21
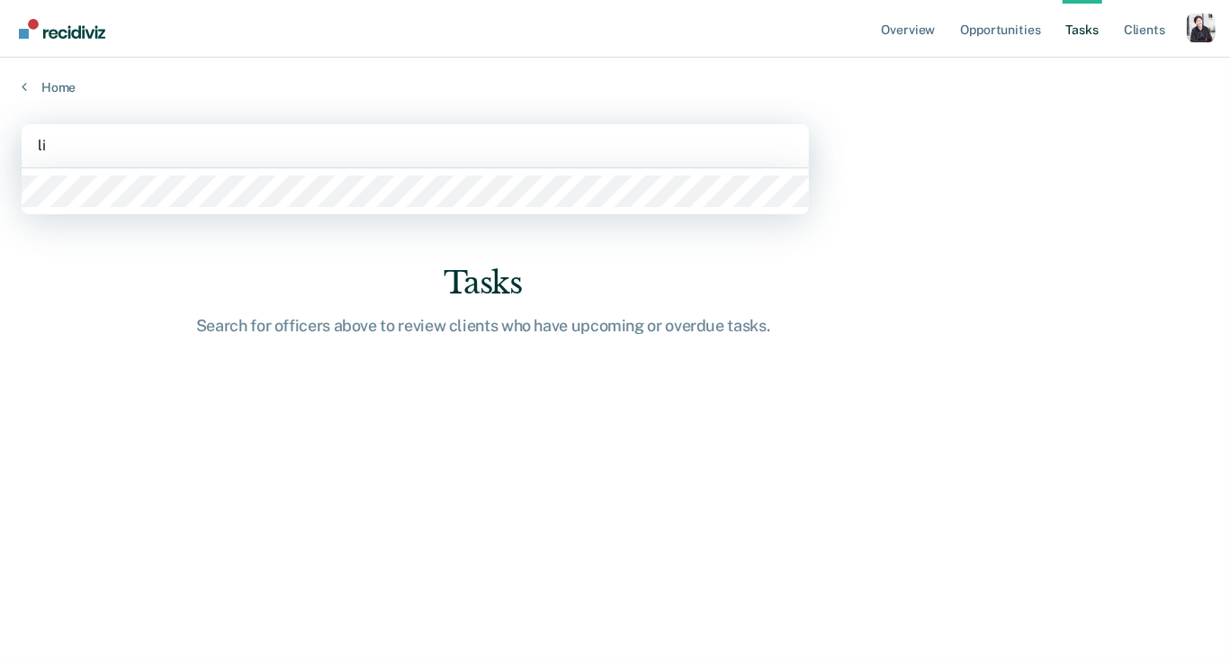
type input "lin"
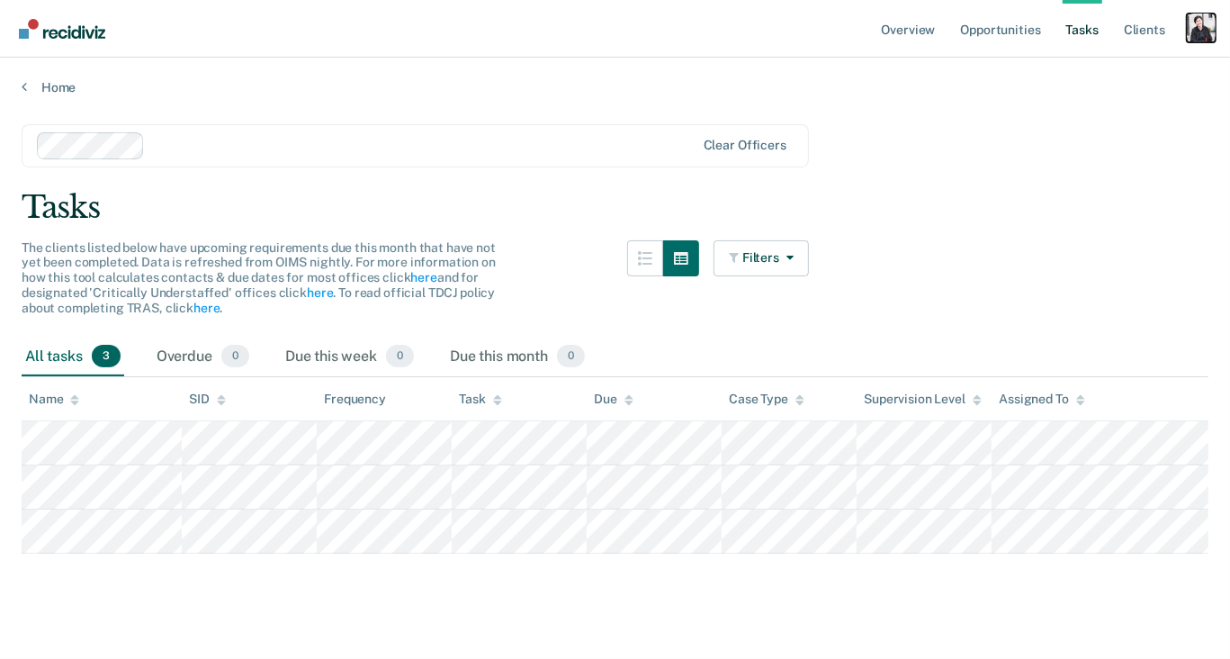
click at [1201, 38] on div "Profile dropdown button" at bounding box center [1201, 28] width 29 height 29
click at [1078, 75] on link "Profile" at bounding box center [1129, 73] width 145 height 15
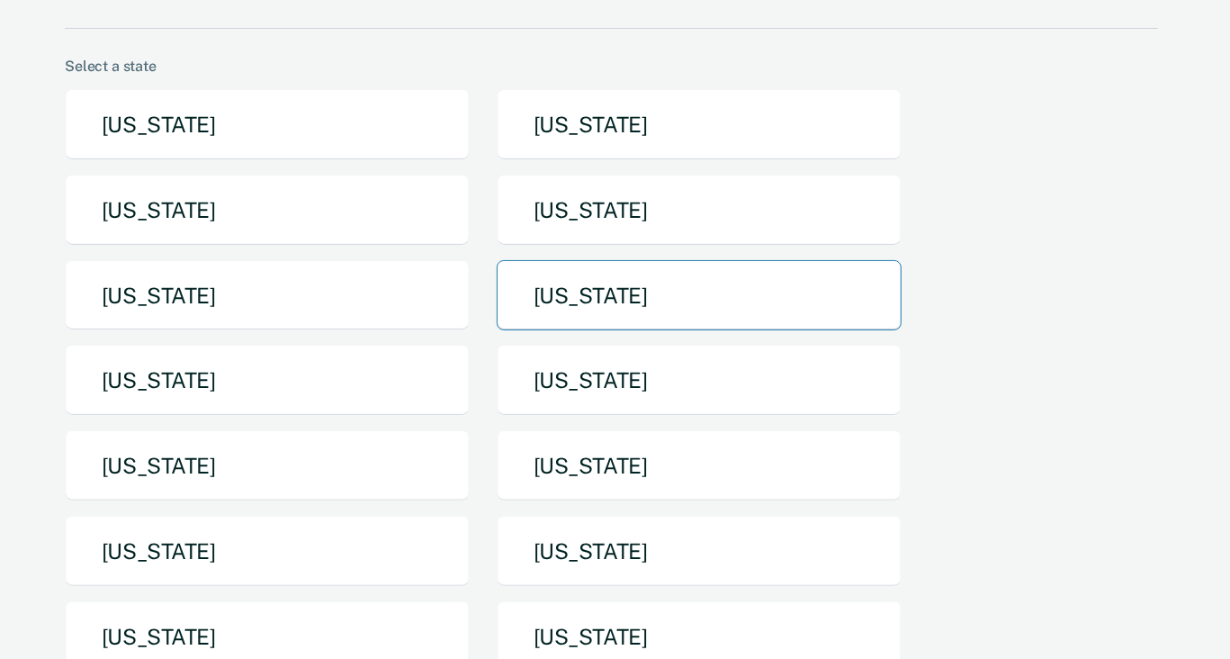
scroll to position [105, 0]
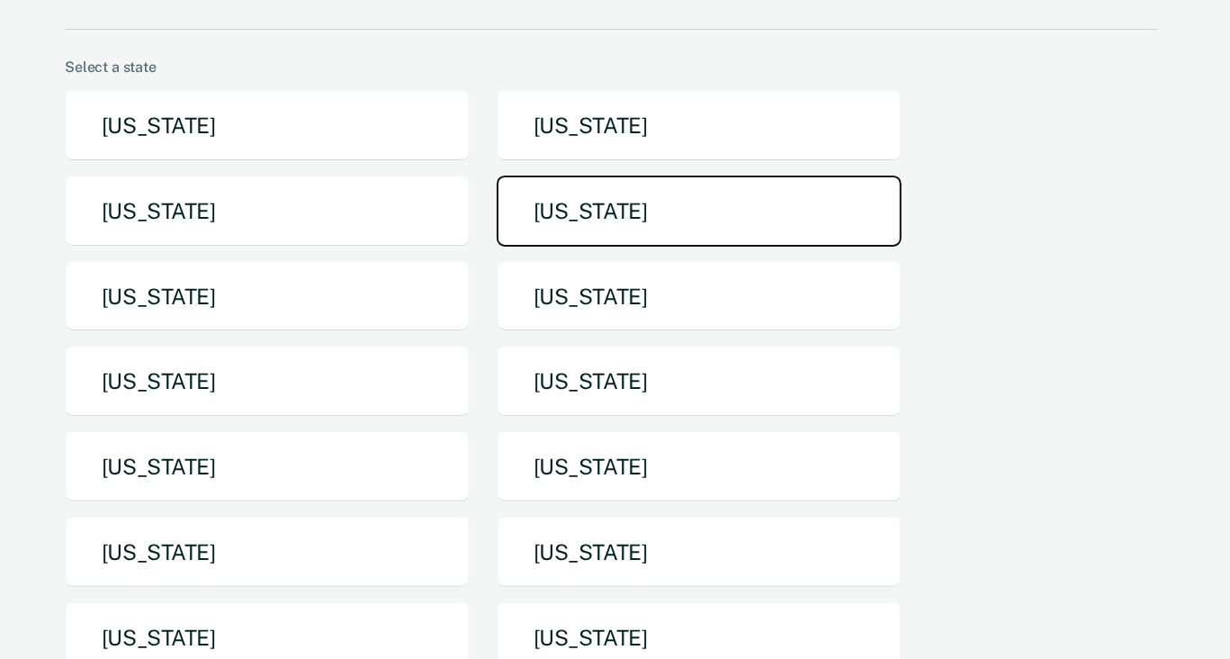
click at [657, 213] on button "[US_STATE]" at bounding box center [699, 211] width 405 height 71
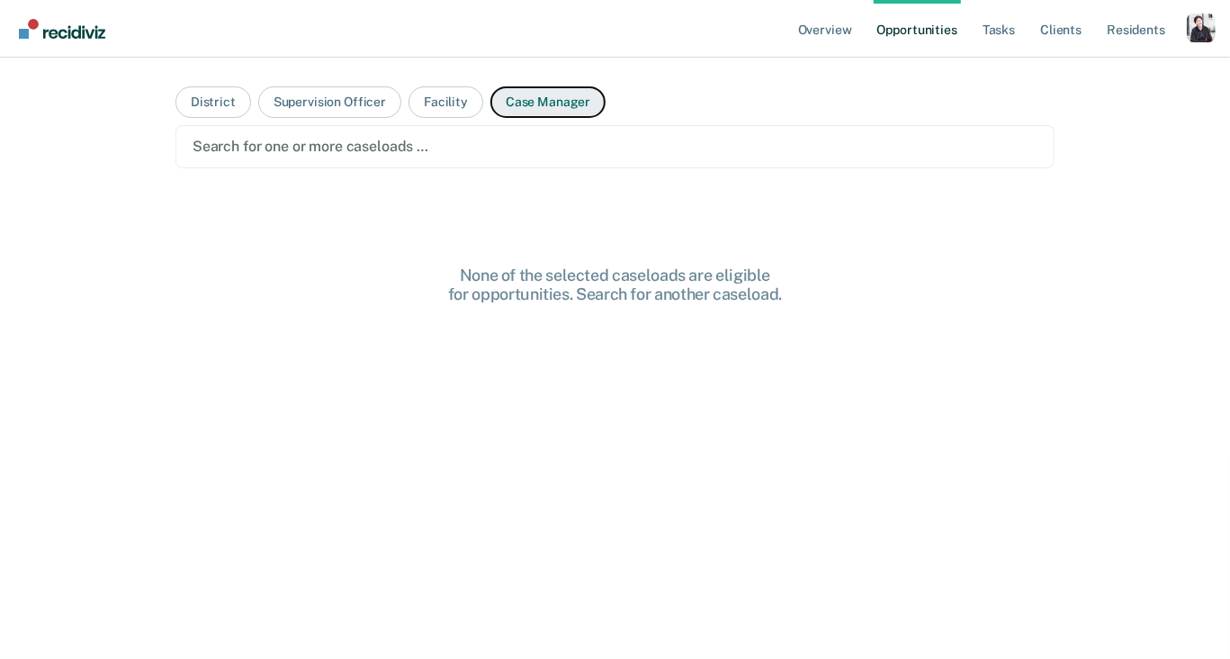
click at [505, 102] on button "Case Manager" at bounding box center [548, 102] width 115 height 32
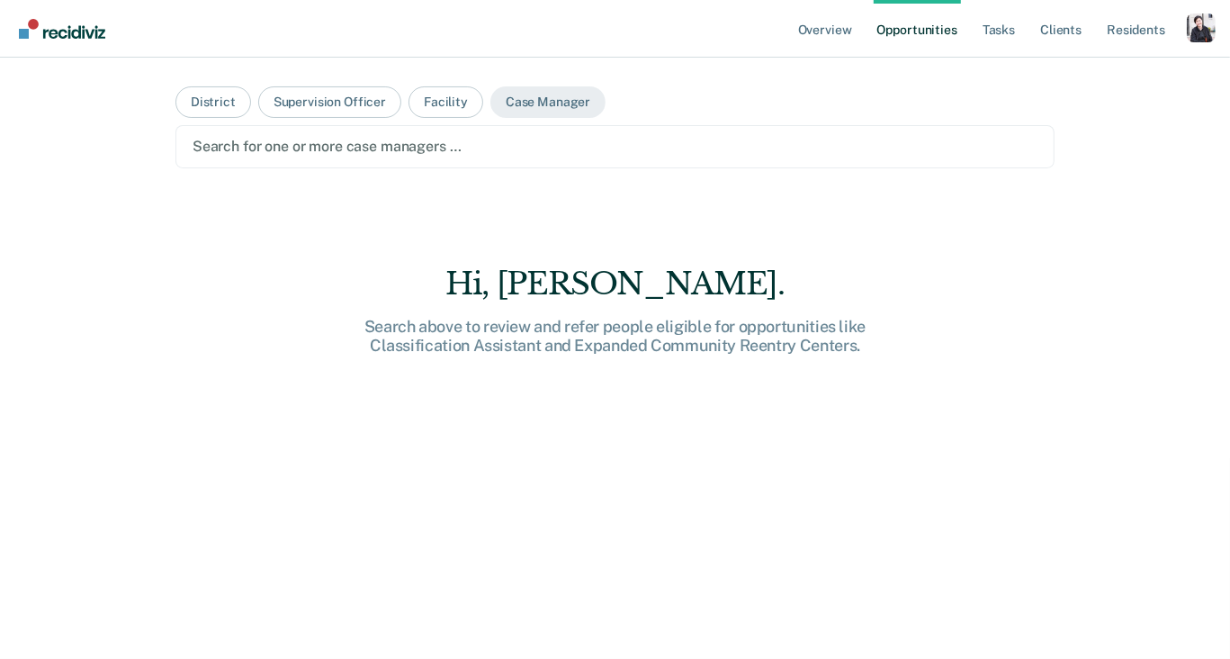
click at [463, 145] on div at bounding box center [615, 146] width 845 height 21
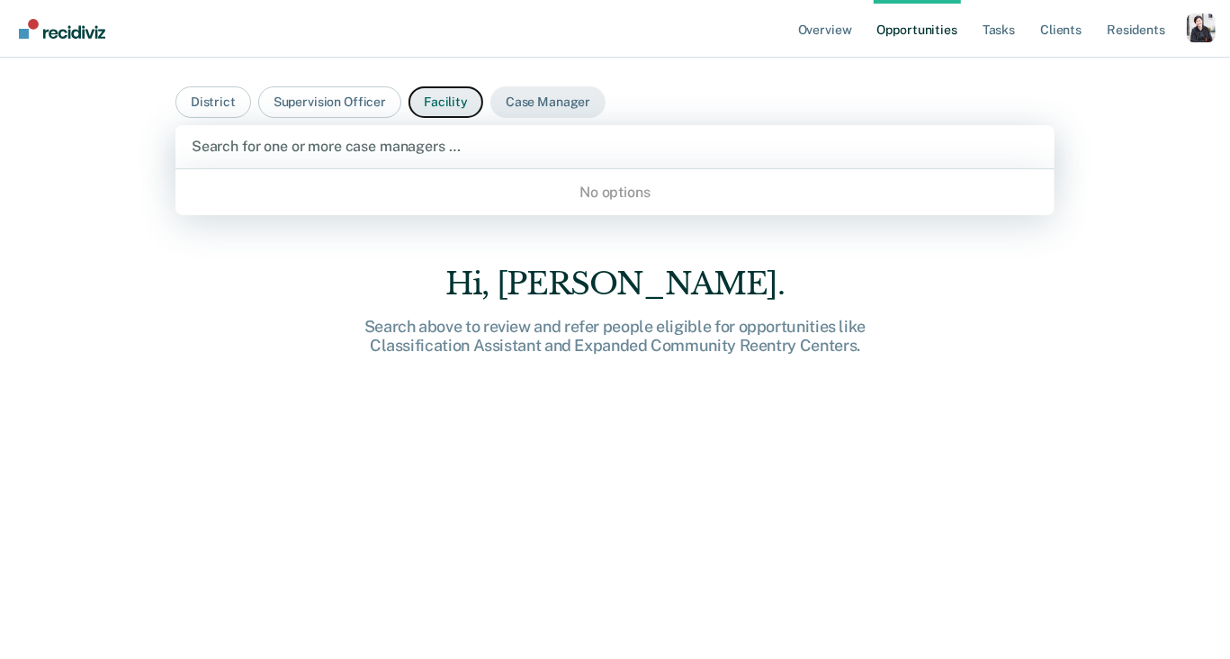
click at [459, 112] on button "Facility" at bounding box center [446, 102] width 75 height 32
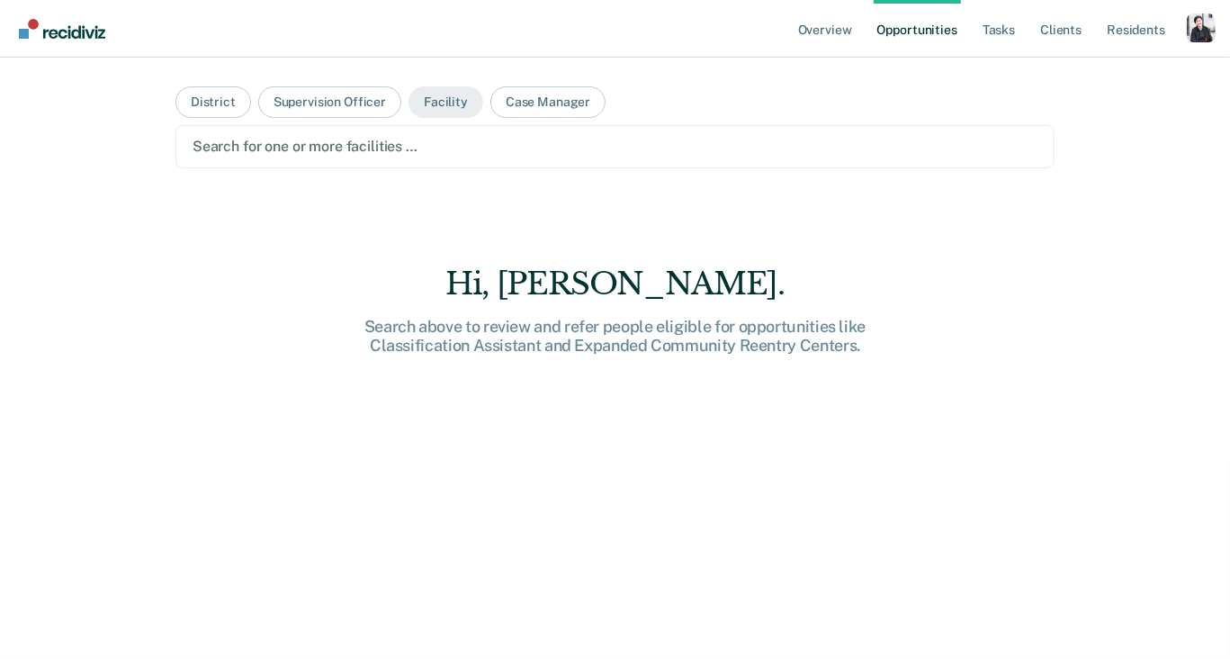
click at [502, 145] on div at bounding box center [615, 146] width 845 height 21
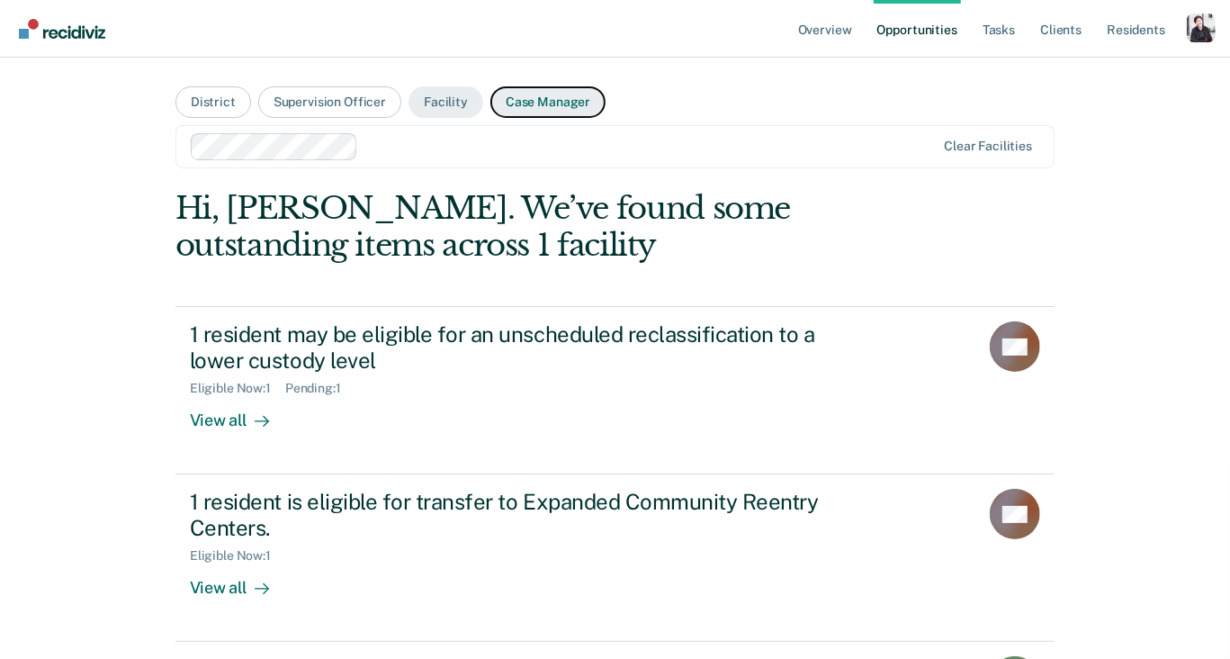
click at [518, 113] on button "Case Manager" at bounding box center [548, 102] width 115 height 32
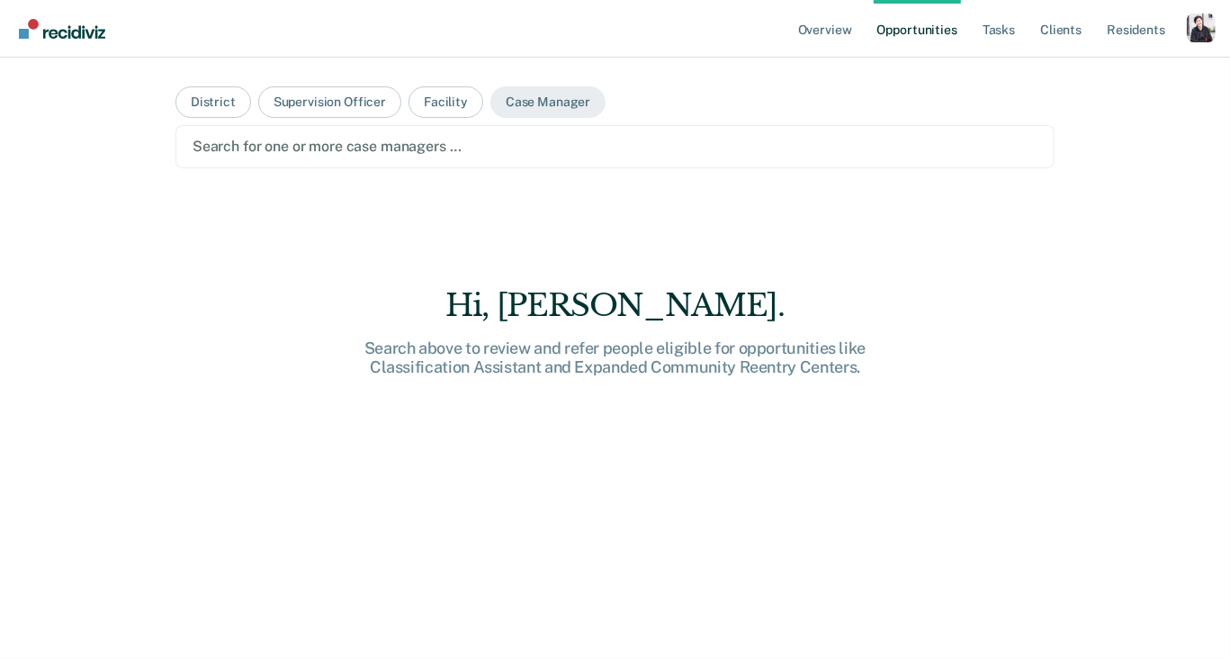
click at [474, 163] on div "Search for one or more case managers …" at bounding box center [615, 146] width 879 height 43
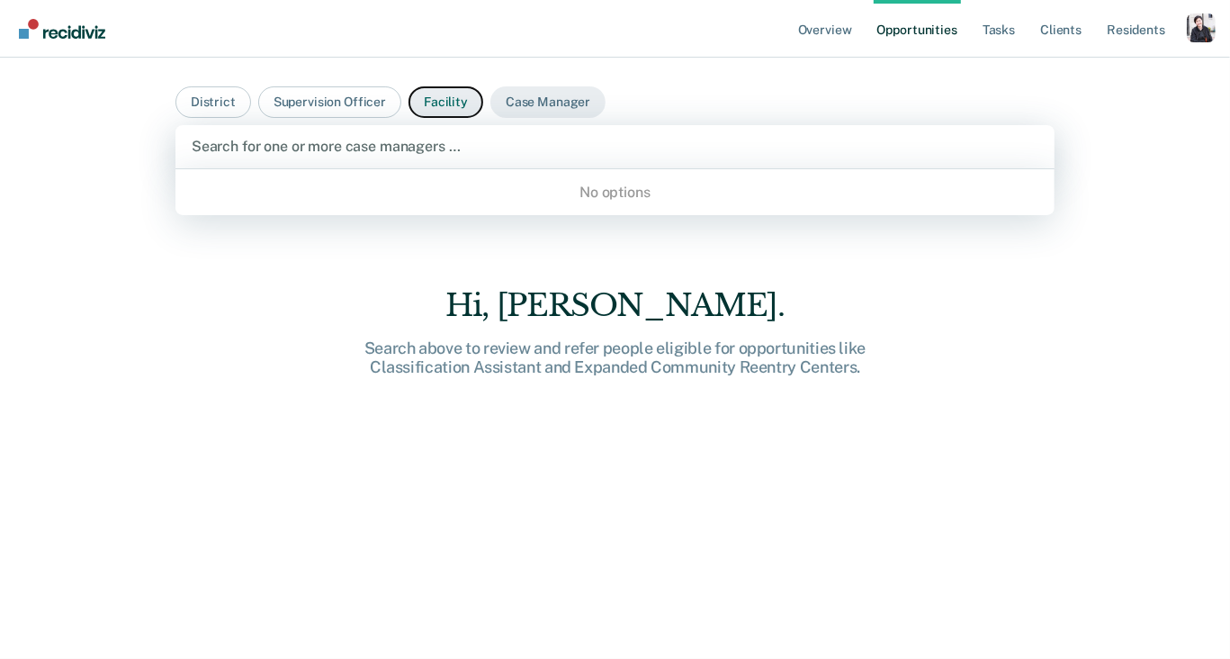
click at [446, 104] on button "Facility" at bounding box center [446, 102] width 75 height 32
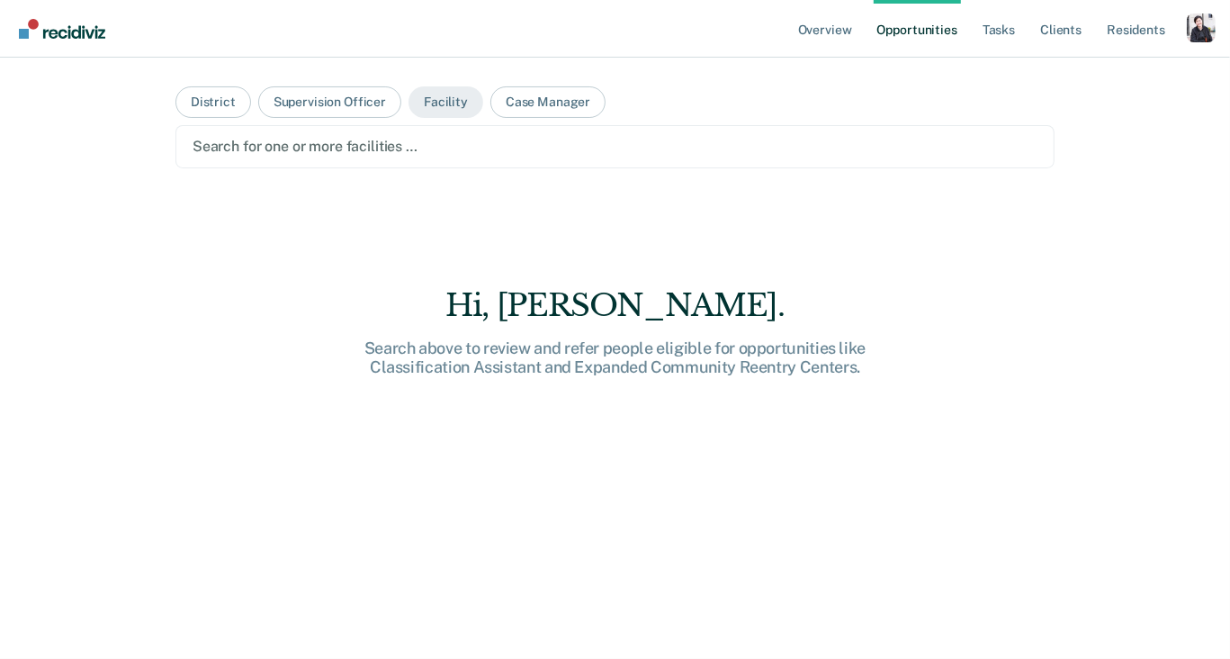
click at [289, 41] on nav "Overview Opportunities Tasks Client s Resident s Profile Go to System-Level Tre…" at bounding box center [615, 29] width 1230 height 58
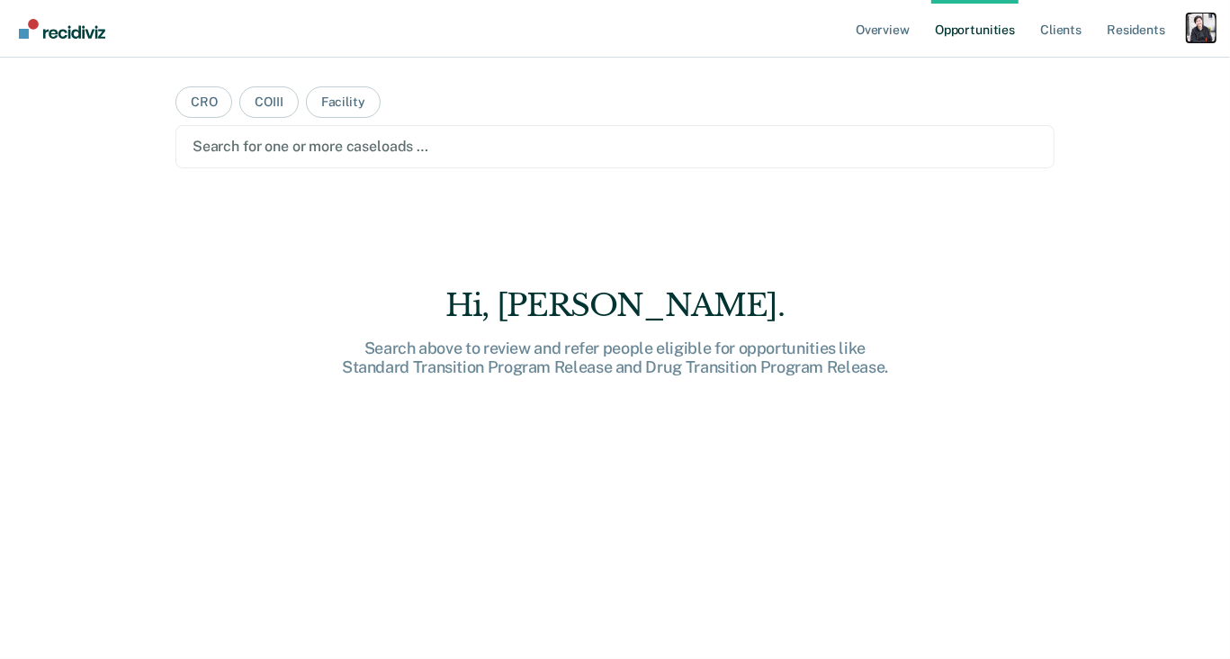
click at [1205, 35] on div "Profile dropdown button" at bounding box center [1201, 28] width 29 height 29
click at [1119, 77] on link "Profile" at bounding box center [1129, 73] width 145 height 15
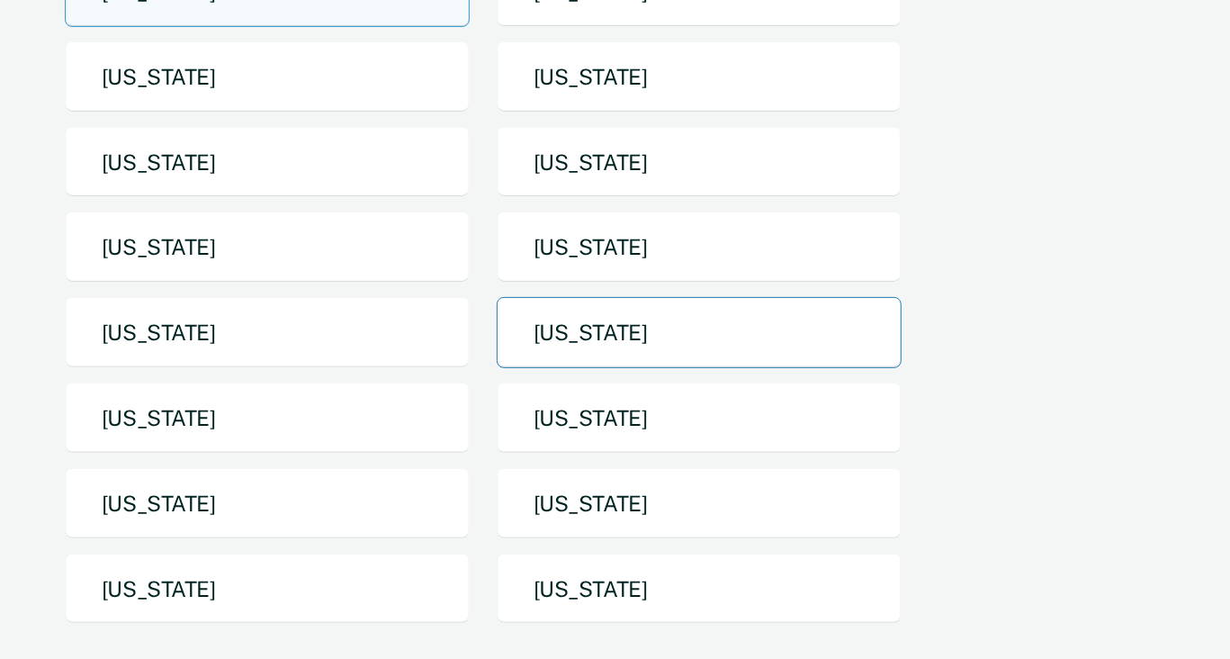
scroll to position [255, 0]
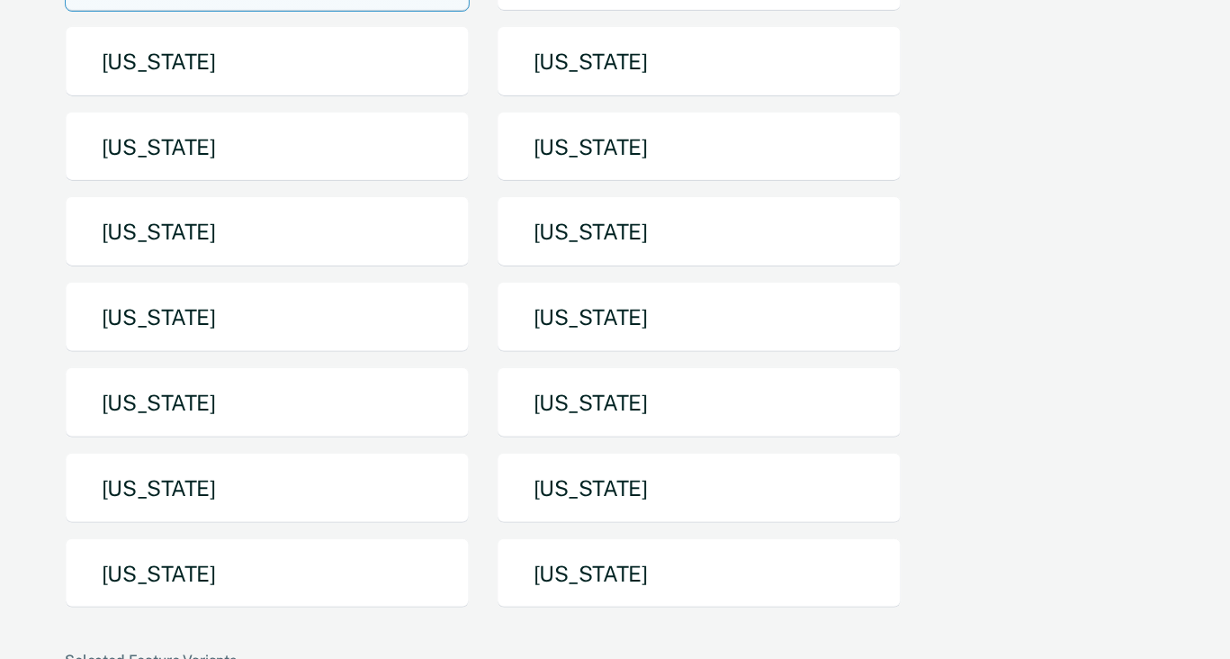
click at [305, 620] on div "Arizona Arkansas California Idaho Iowa Maine Michigan Missouri Nebraska New Yor…" at bounding box center [612, 282] width 1094 height 682
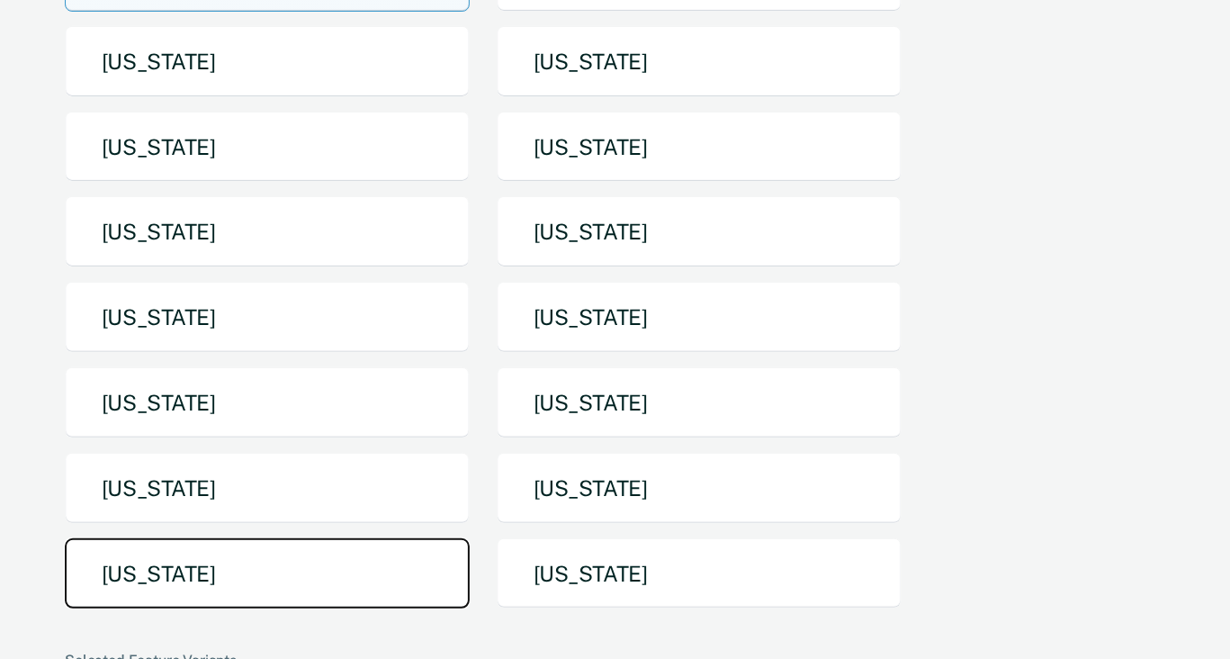
click at [314, 585] on button "Texas" at bounding box center [267, 573] width 405 height 71
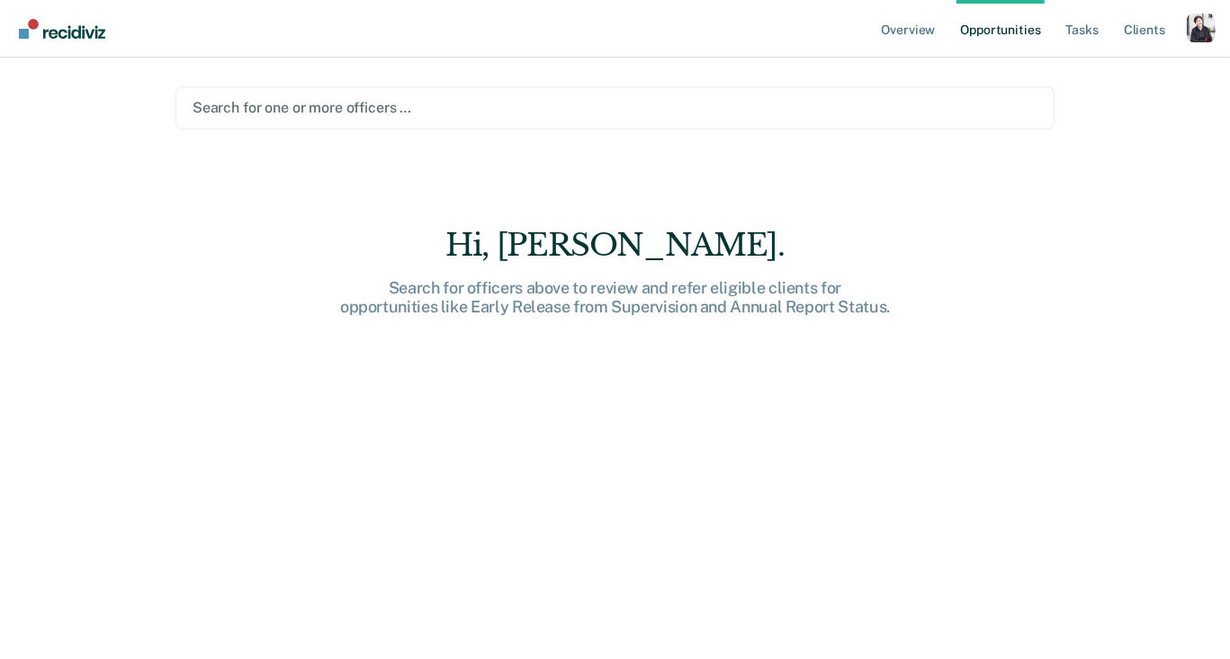
click at [374, 111] on div at bounding box center [615, 107] width 845 height 21
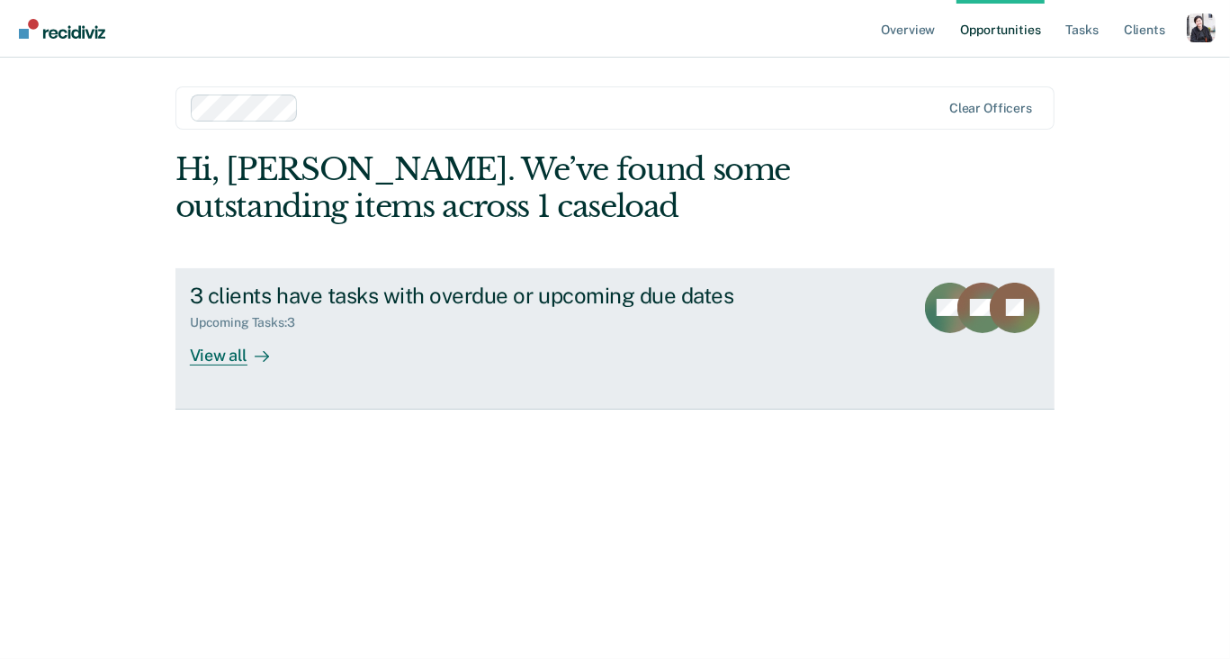
click at [326, 361] on div "3 clients have tasks with overdue or upcoming due dates Upcoming Tasks : 3 View…" at bounding box center [527, 324] width 675 height 83
